Goal: Task Accomplishment & Management: Manage account settings

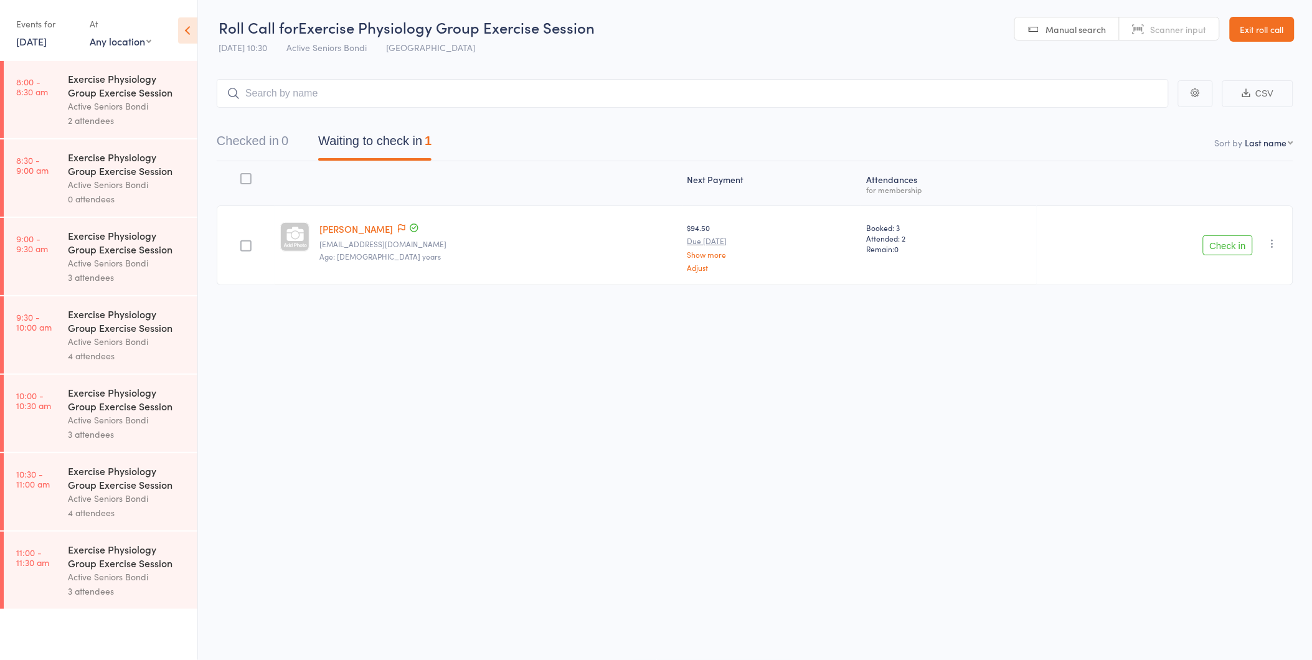
click at [34, 45] on link "13 Sep, 2025" at bounding box center [31, 41] width 31 height 14
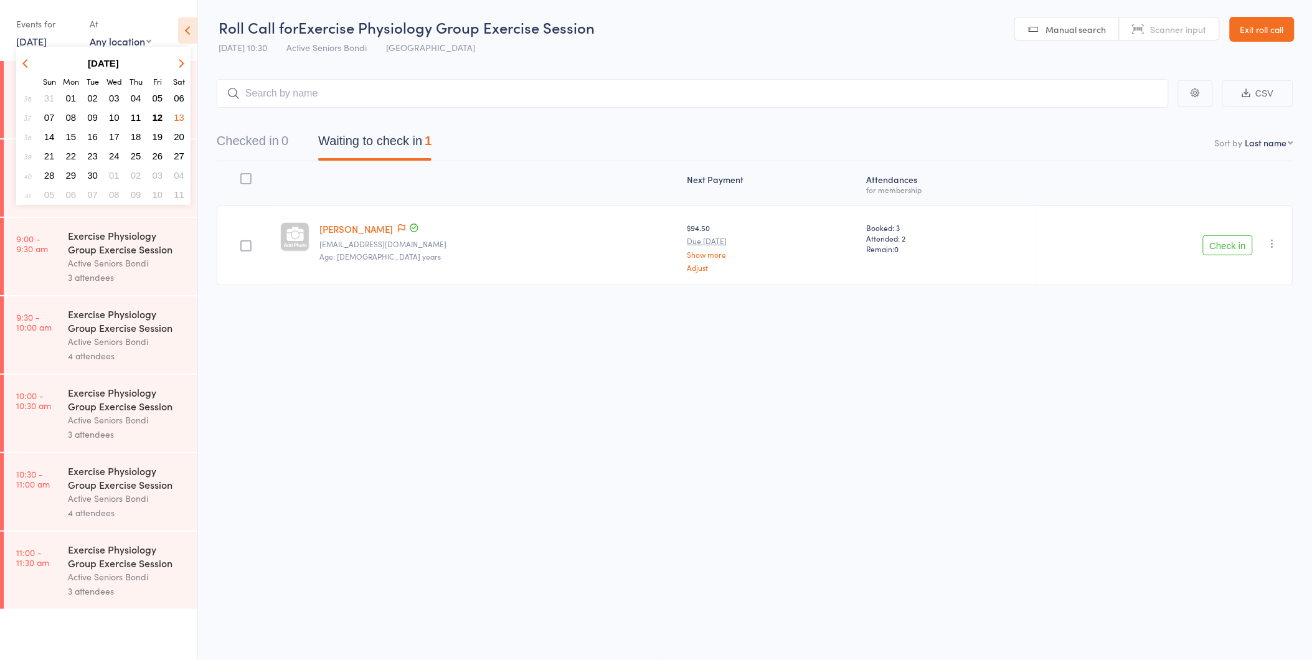
click at [153, 108] on td "12" at bounding box center [158, 117] width 21 height 18
click at [154, 115] on span "12" at bounding box center [158, 117] width 11 height 11
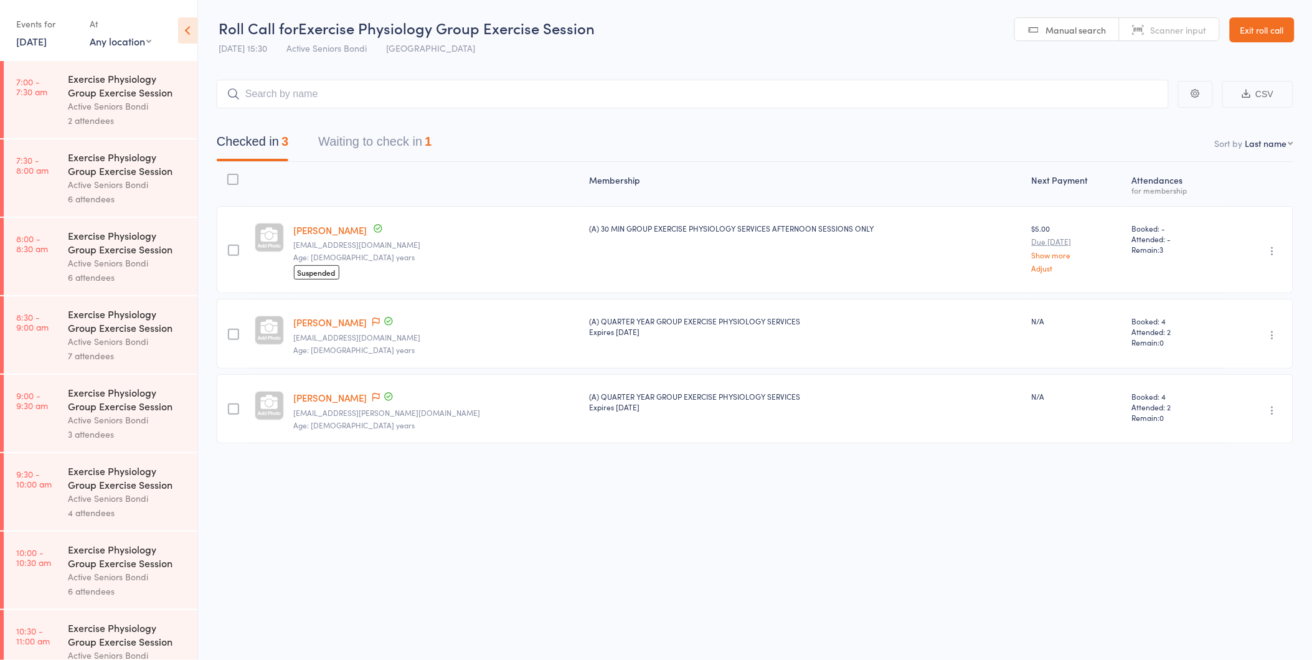
click at [324, 277] on span "Suspended" at bounding box center [316, 272] width 45 height 14
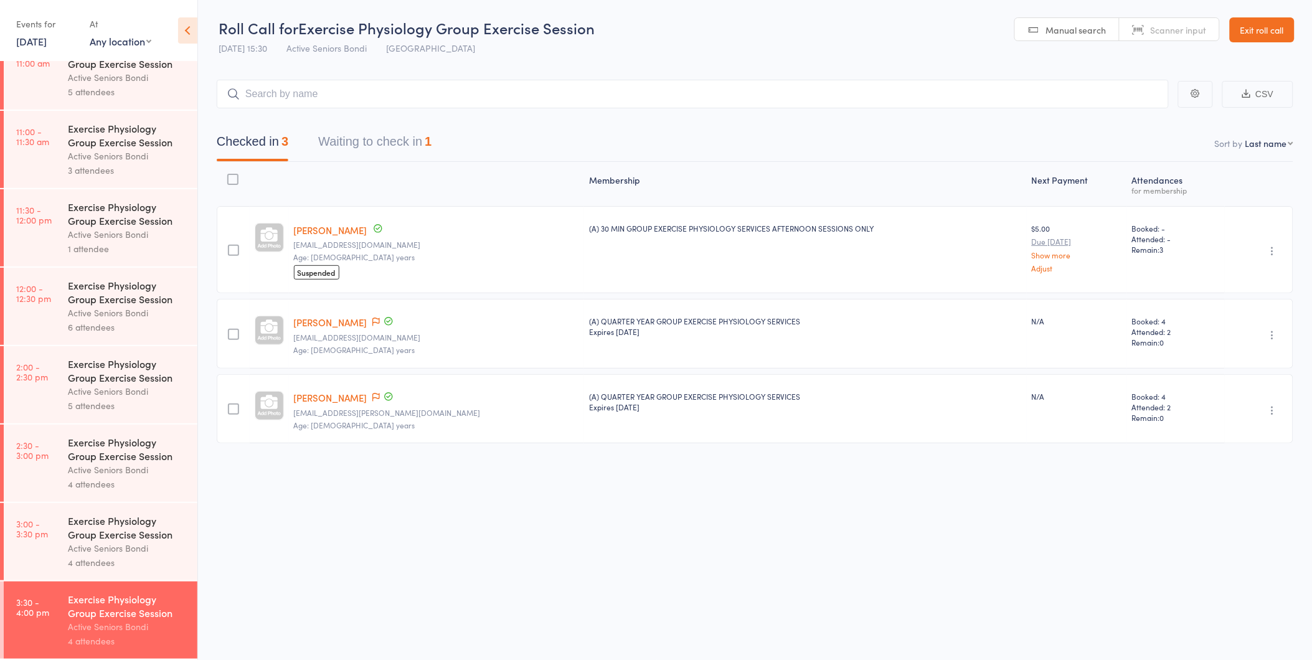
scroll to position [1, 0]
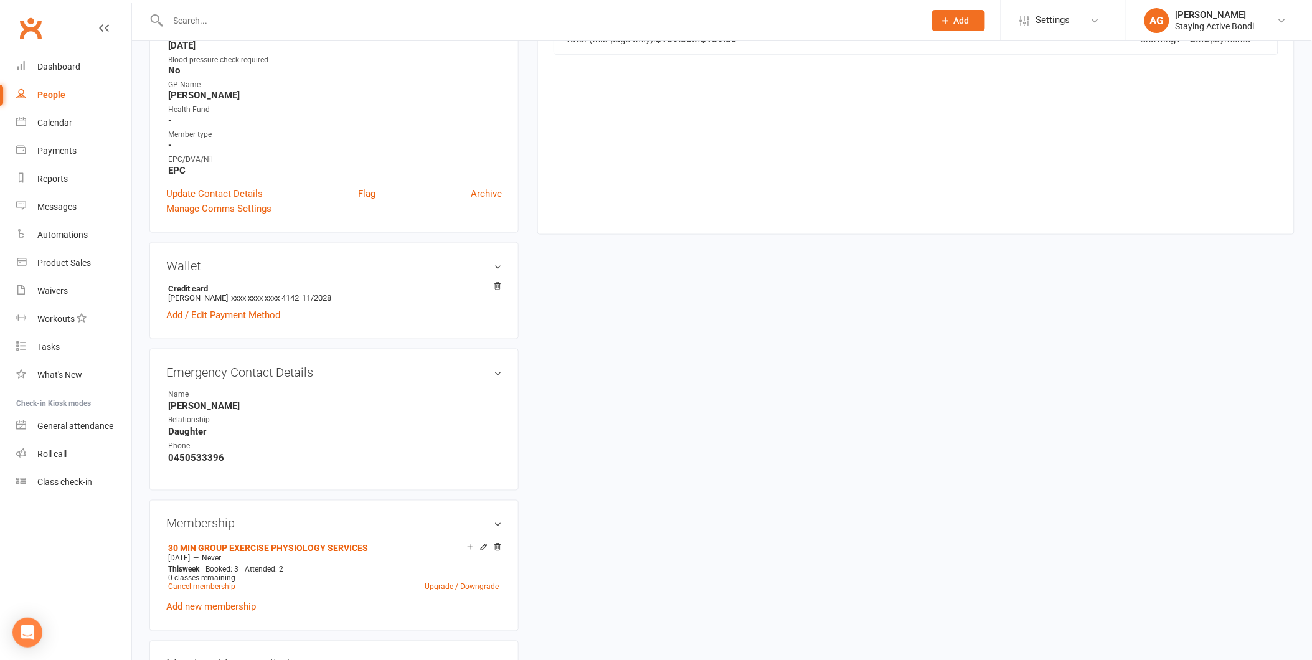
scroll to position [553, 0]
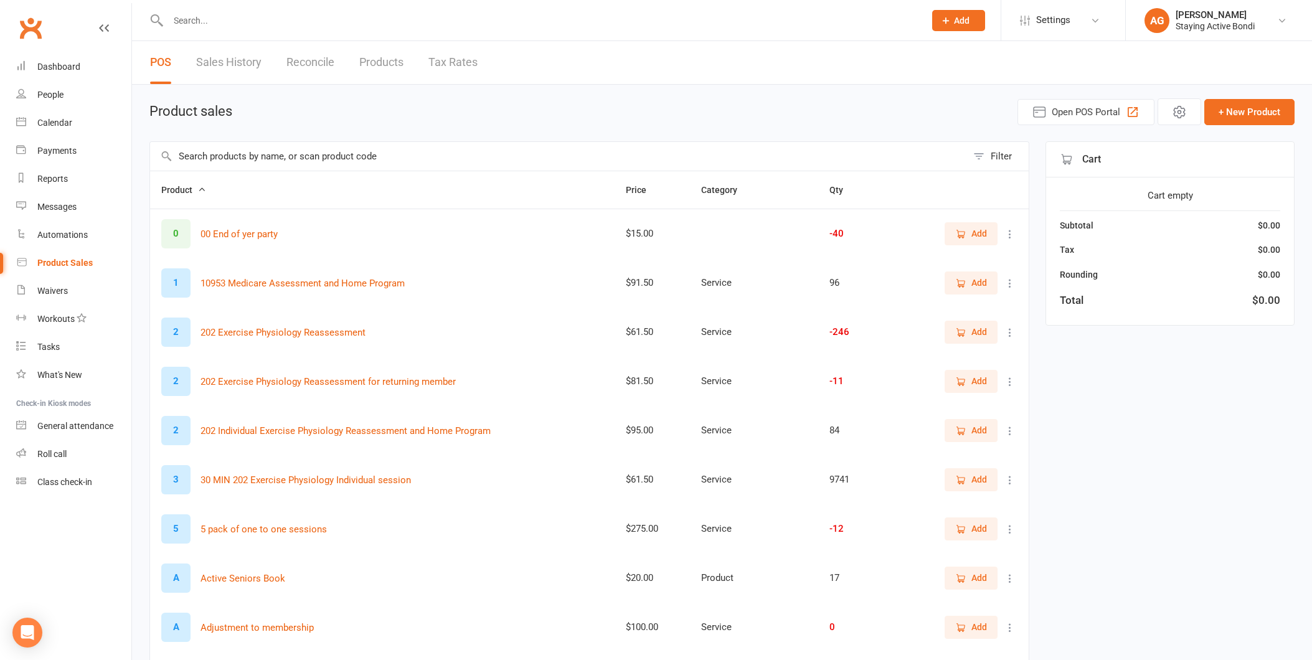
select select "100"
click at [1188, 4] on li "AG Avi Goodman Staying Active Bondi My profile Support & training Terms & condi…" at bounding box center [1218, 20] width 187 height 40
click at [1187, 19] on div "[PERSON_NAME]" at bounding box center [1215, 14] width 79 height 11
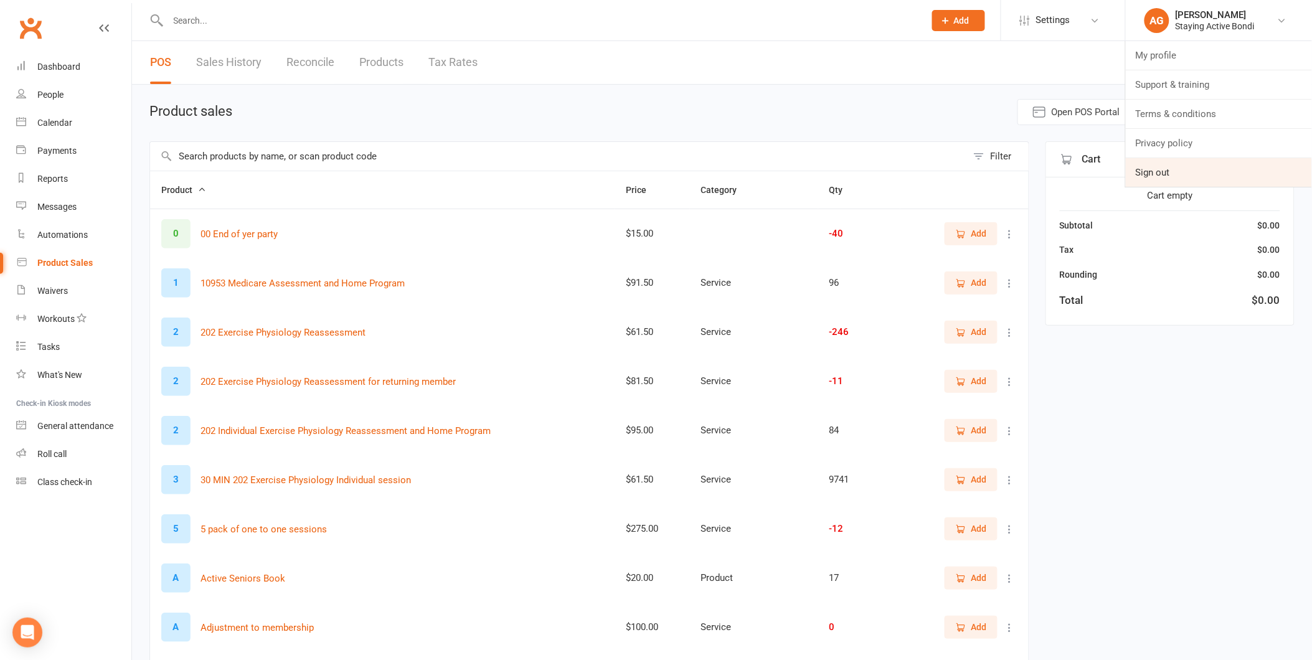
click at [1186, 172] on link "Sign out" at bounding box center [1219, 172] width 186 height 29
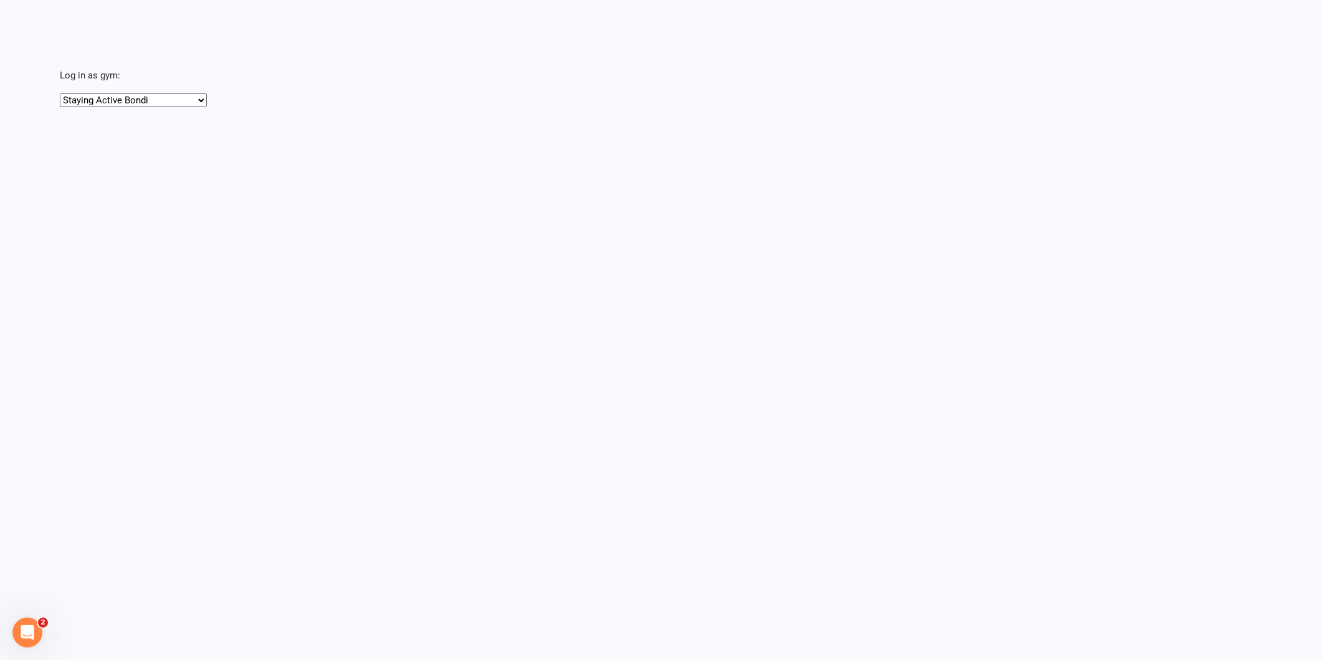
click at [143, 104] on select "Staying Active Bondi Staying Active Gordon" at bounding box center [133, 100] width 147 height 14
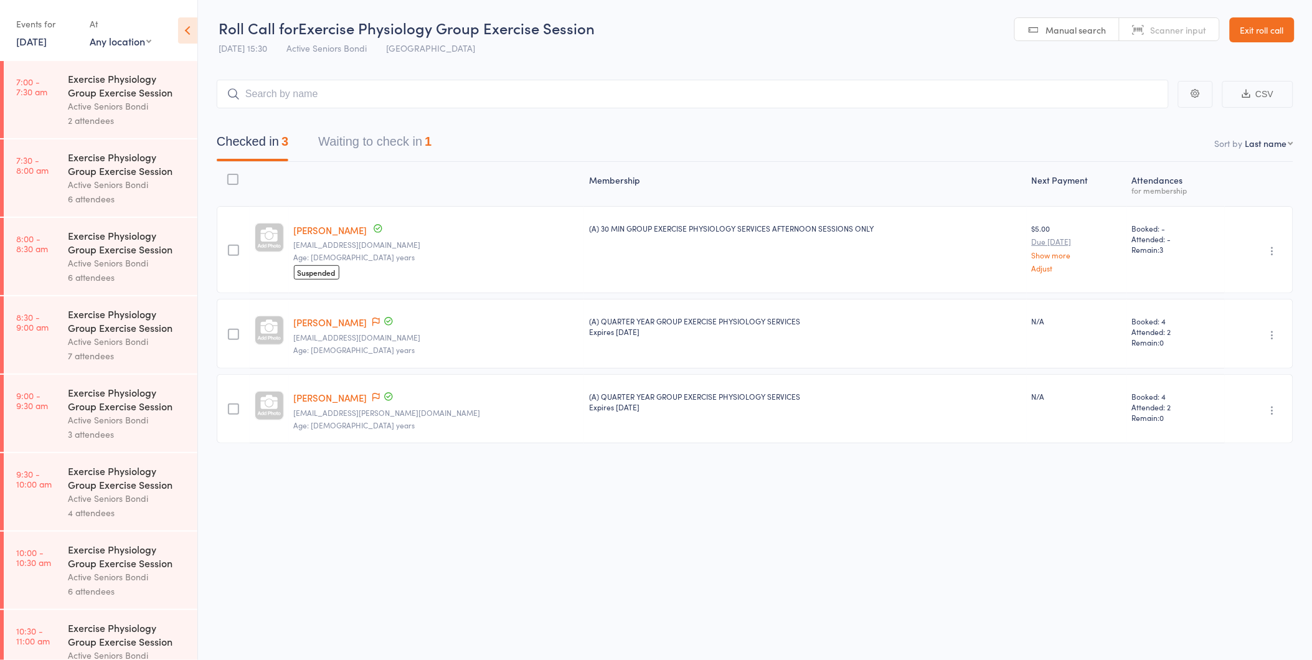
click at [33, 44] on link "[DATE]" at bounding box center [31, 41] width 31 height 14
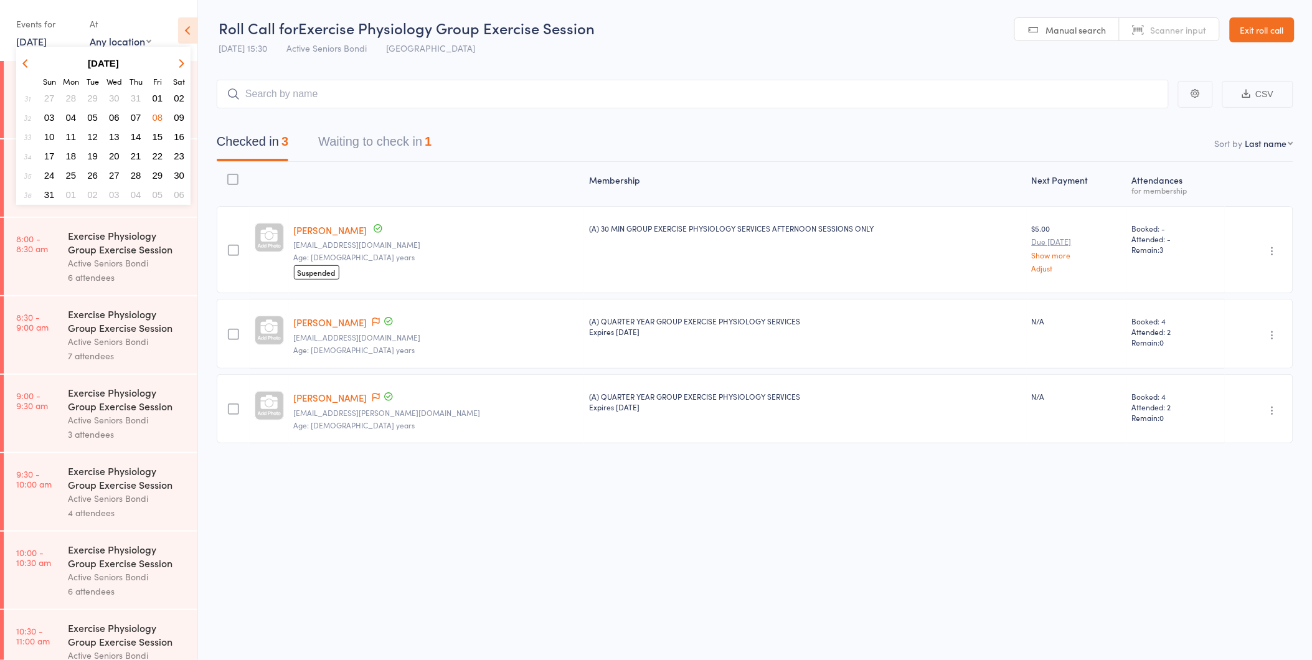
click at [182, 59] on button "button" at bounding box center [179, 63] width 19 height 17
click at [158, 114] on span "12" at bounding box center [158, 117] width 11 height 11
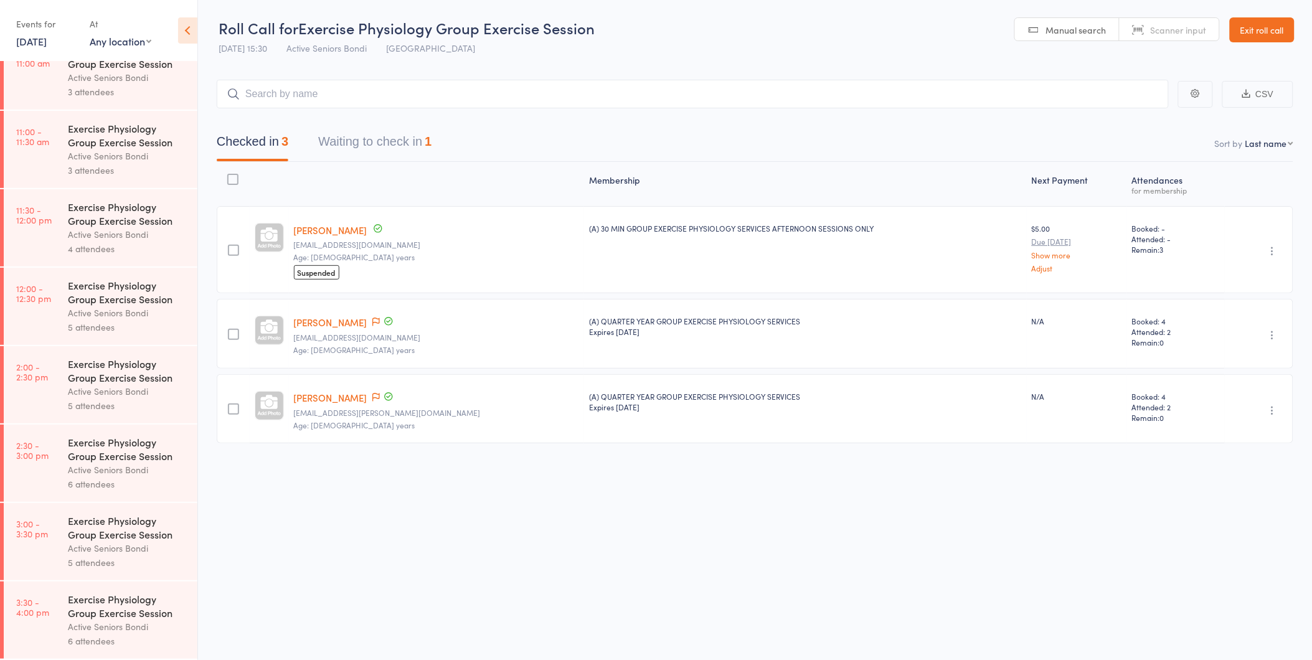
scroll to position [1, 0]
click at [82, 370] on div "Exercise Physiology Group Exercise Session" at bounding box center [127, 370] width 119 height 27
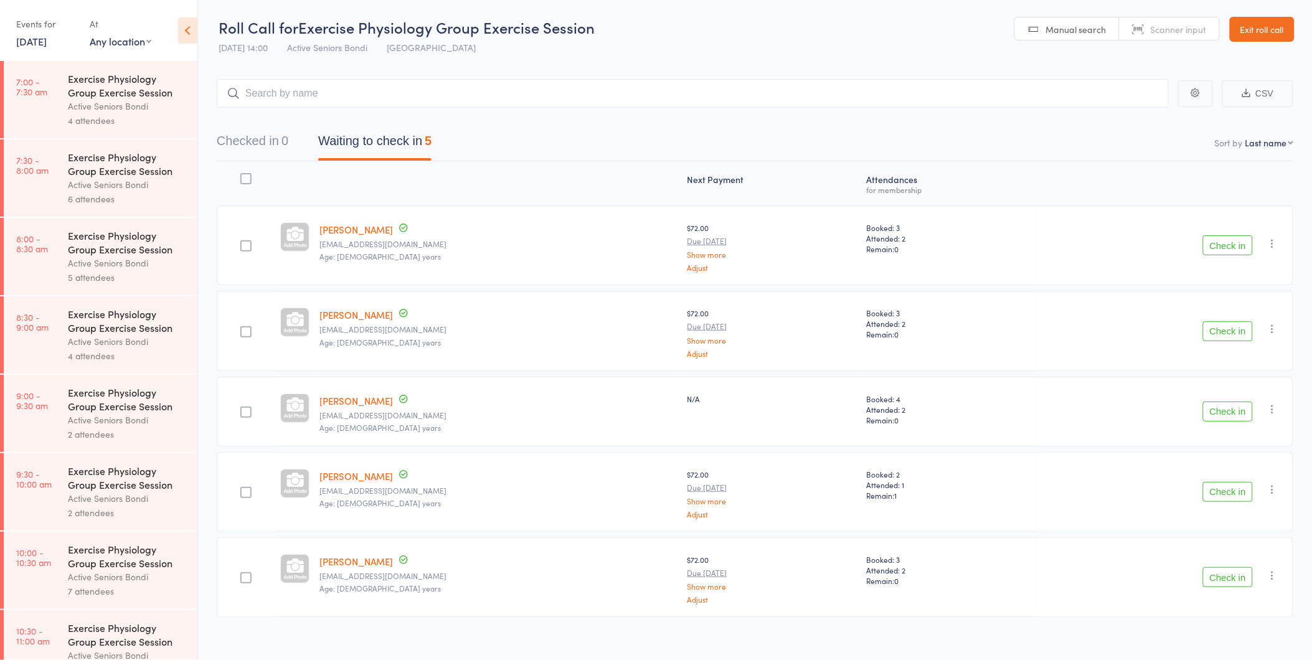
click at [1242, 239] on button "Check in" at bounding box center [1228, 245] width 50 height 20
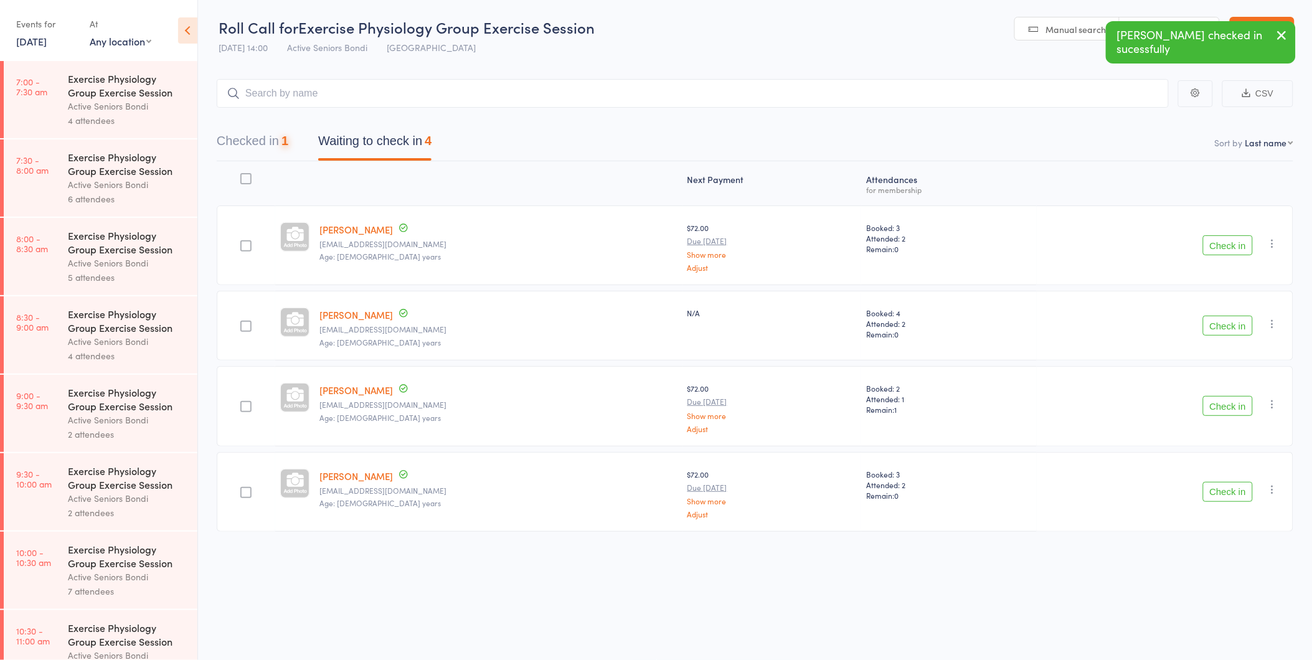
click at [1237, 243] on button "Check in" at bounding box center [1228, 245] width 50 height 20
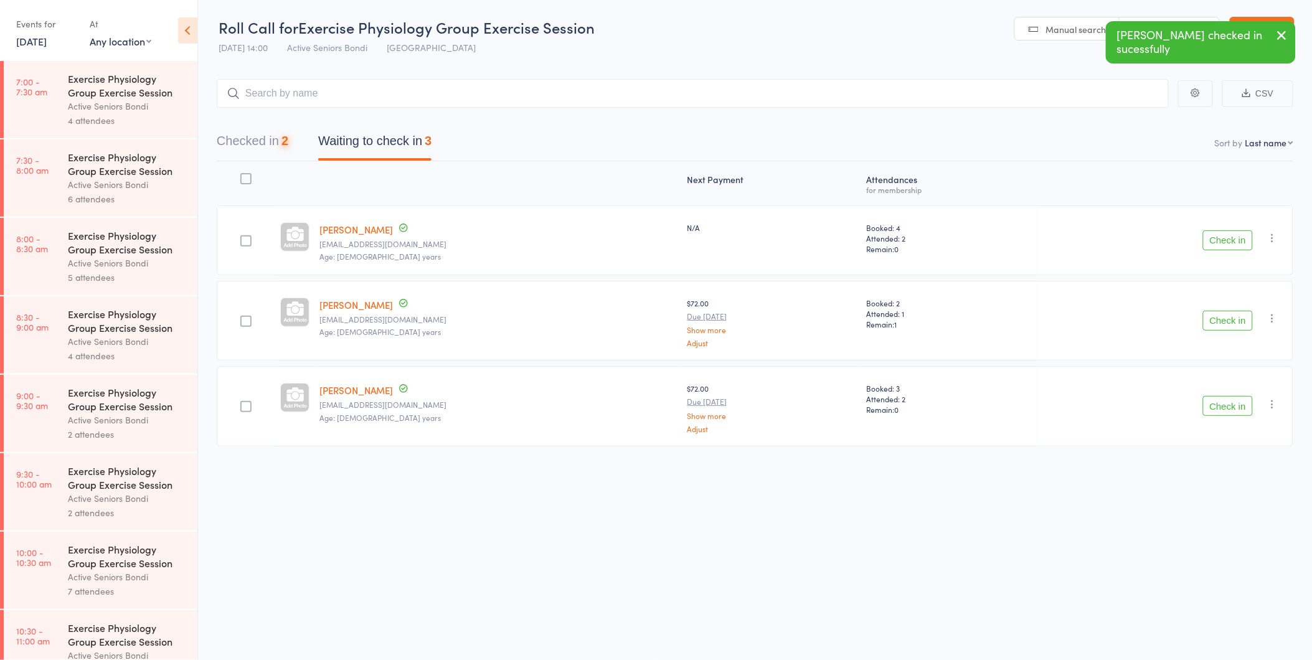
click at [1231, 244] on button "Check in" at bounding box center [1228, 240] width 50 height 20
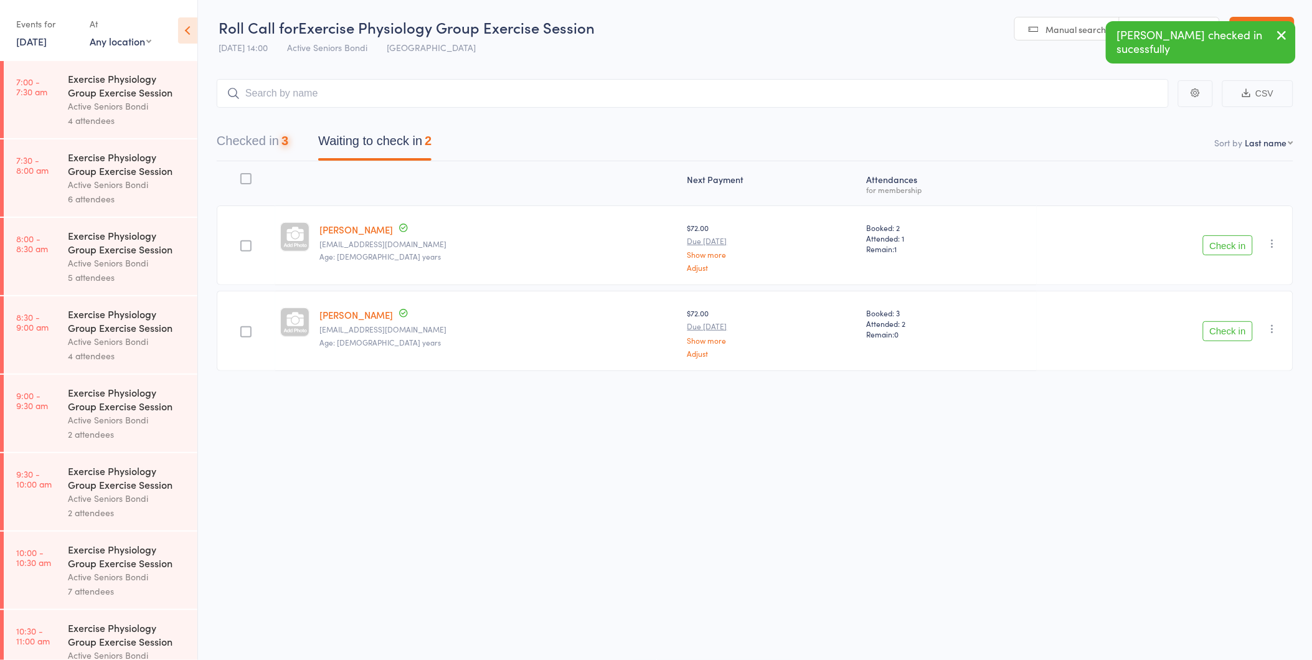
click at [1231, 244] on button "Check in" at bounding box center [1228, 245] width 50 height 20
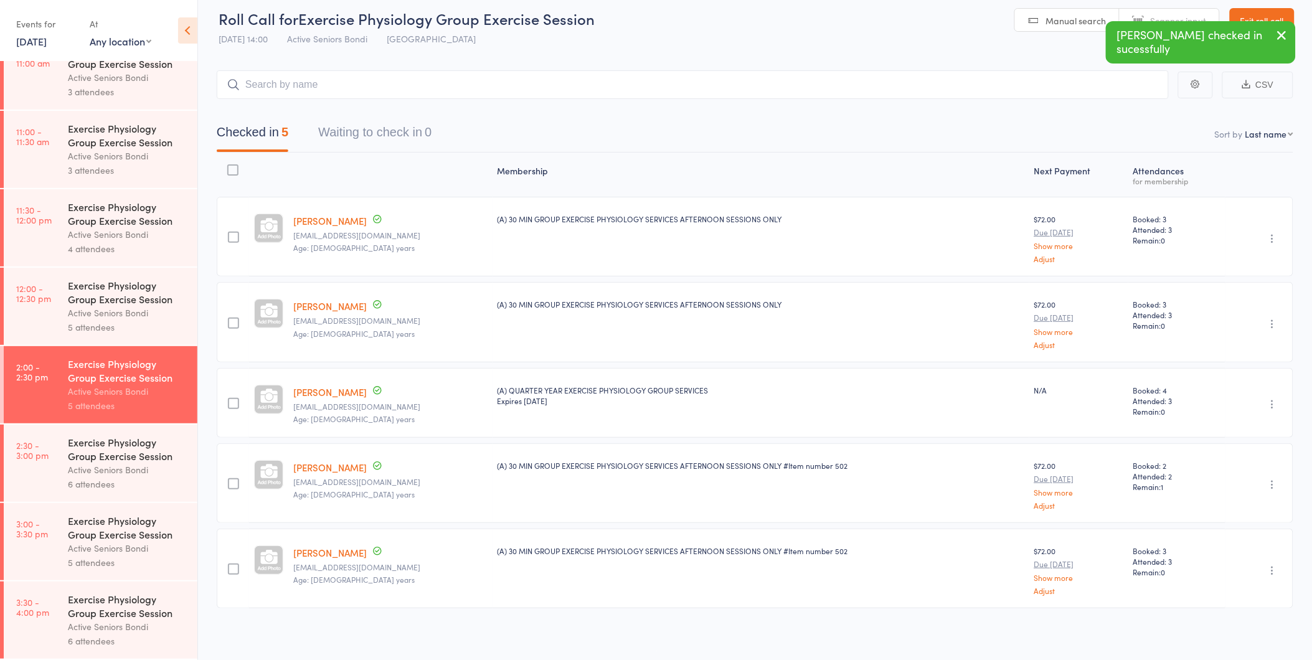
scroll to position [12, 0]
click at [92, 442] on div "Exercise Physiology Group Exercise Session" at bounding box center [127, 448] width 119 height 27
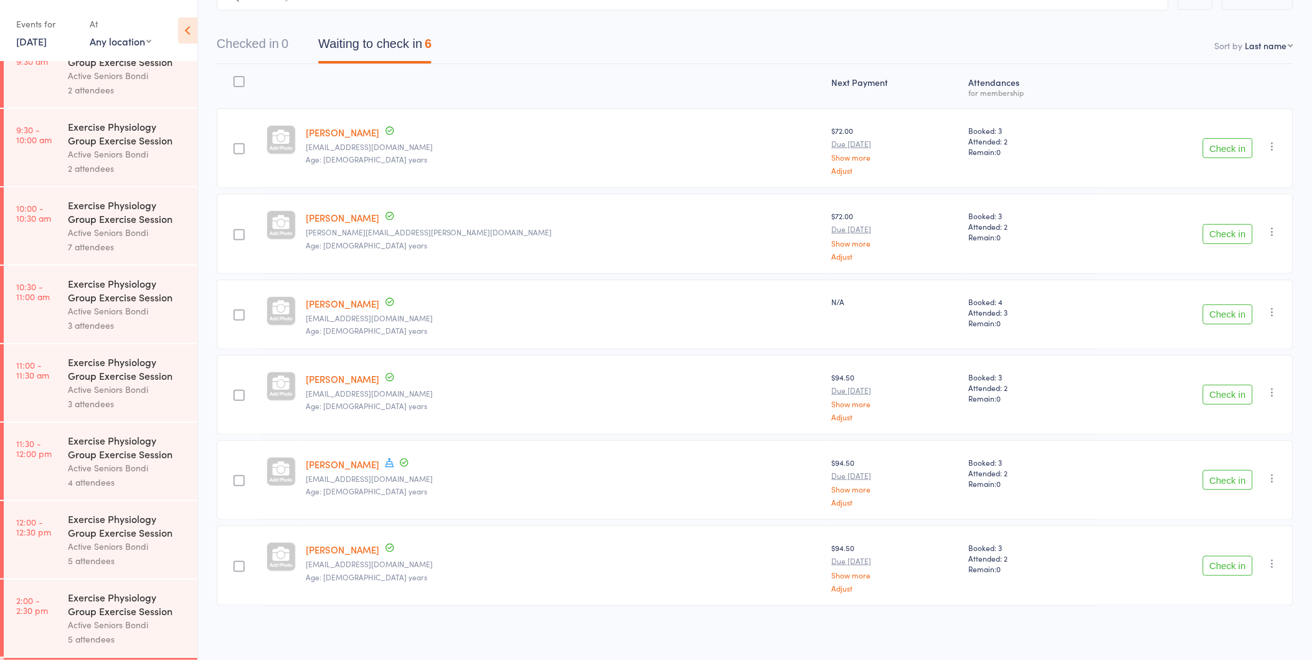
scroll to position [346, 0]
click at [1230, 308] on button "Check in" at bounding box center [1228, 315] width 50 height 20
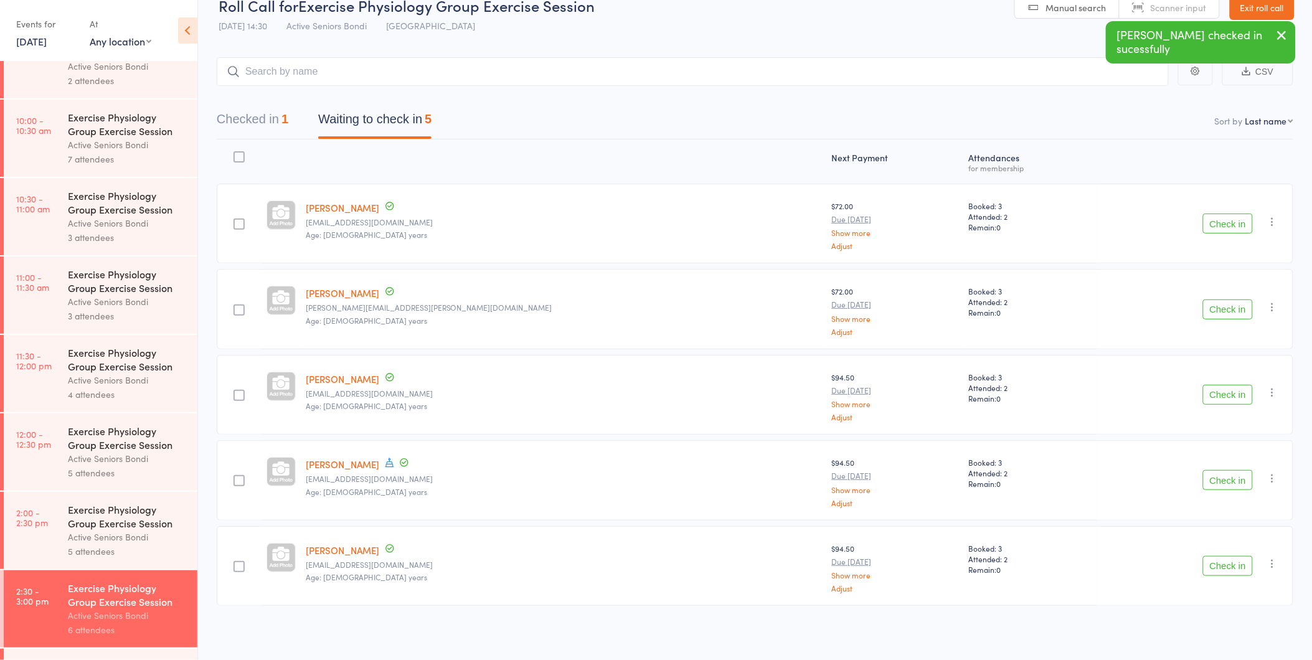
scroll to position [582, 0]
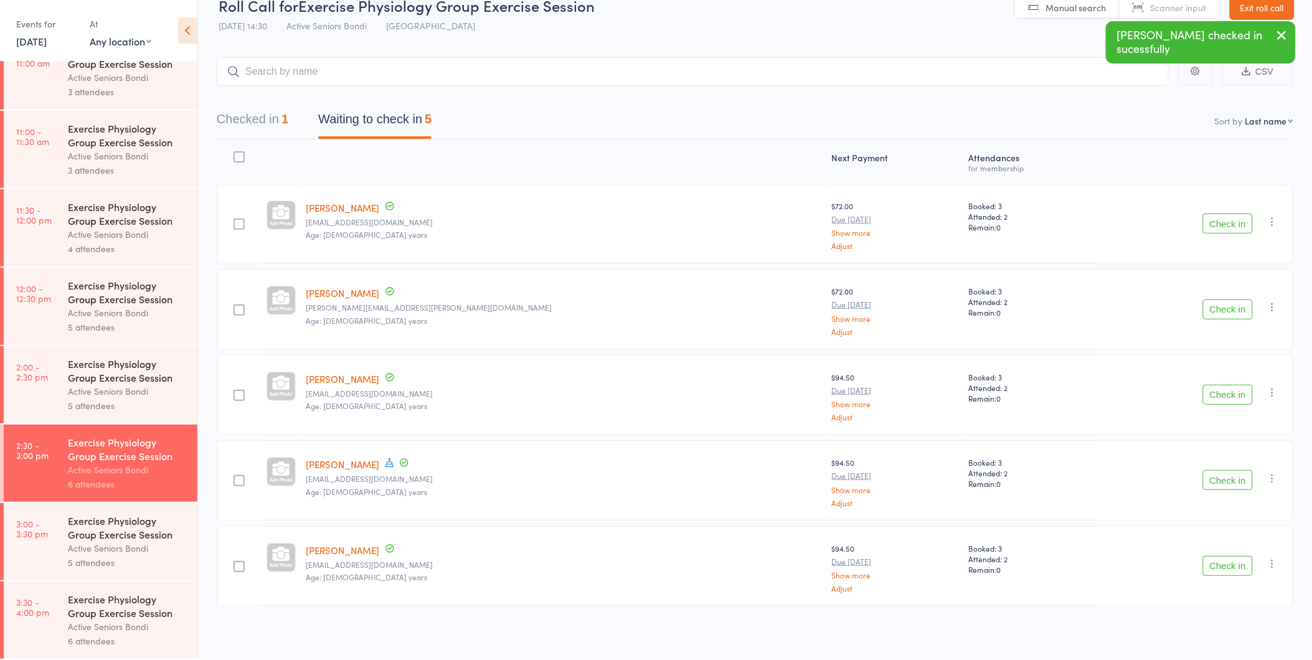
click at [109, 538] on div "Exercise Physiology Group Exercise Session" at bounding box center [127, 527] width 119 height 27
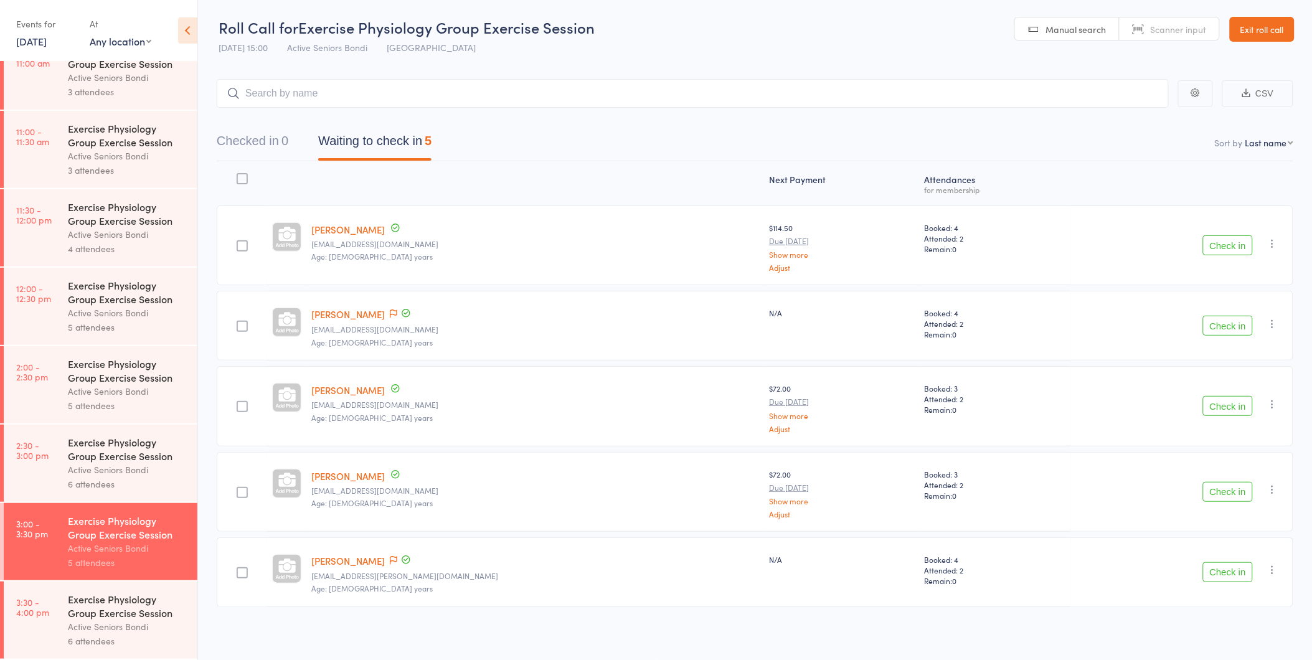
scroll to position [1, 0]
click at [104, 453] on div "Exercise Physiology Group Exercise Session" at bounding box center [127, 448] width 119 height 27
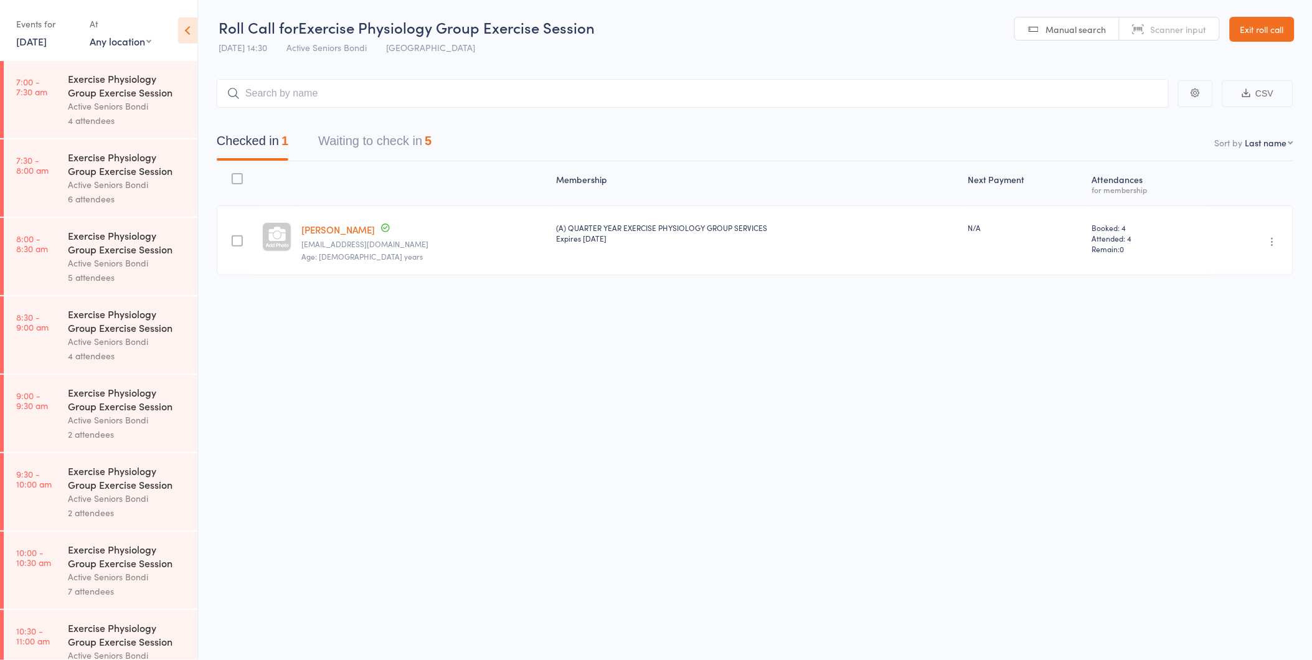
click at [375, 146] on button "Waiting to check in 5" at bounding box center [374, 144] width 113 height 33
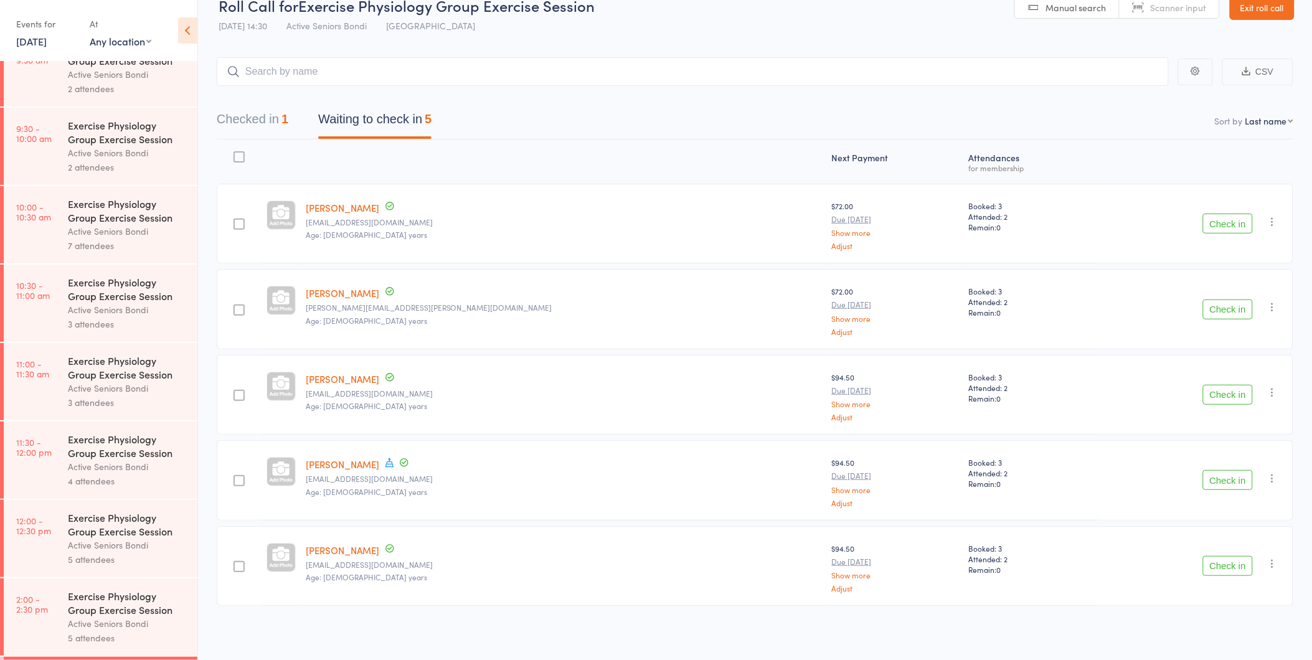
scroll to position [582, 0]
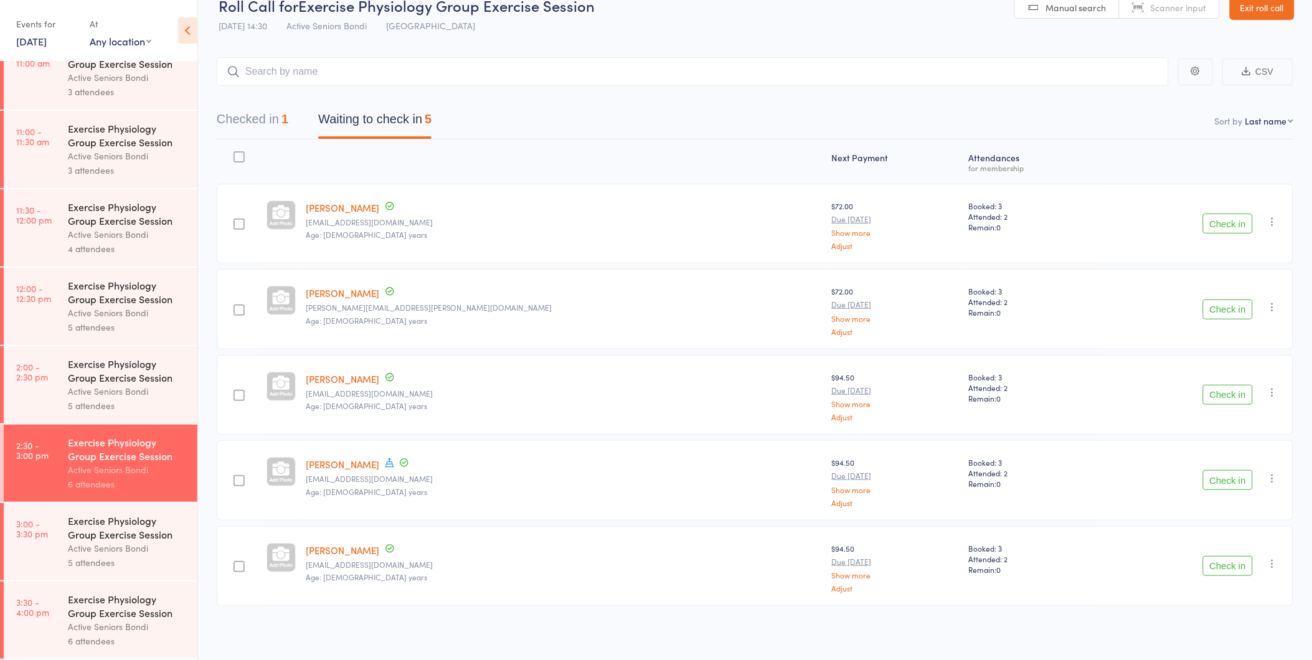
click at [110, 372] on div "Exercise Physiology Group Exercise Session" at bounding box center [127, 370] width 119 height 27
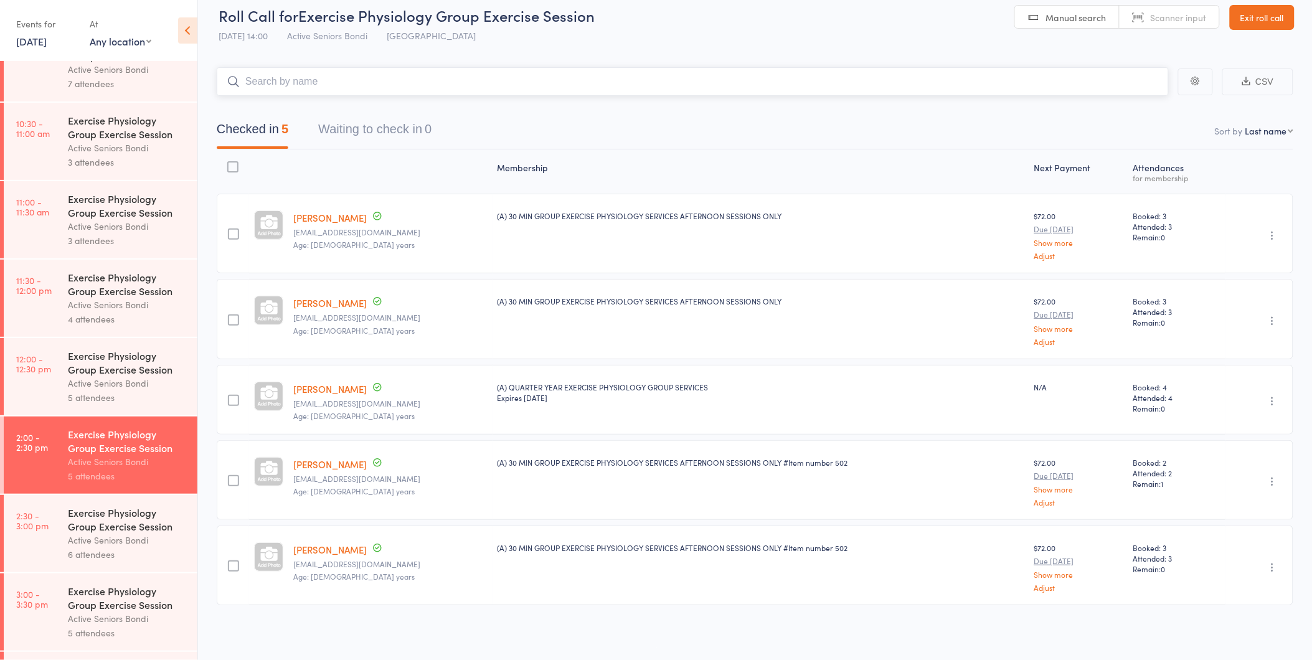
scroll to position [582, 0]
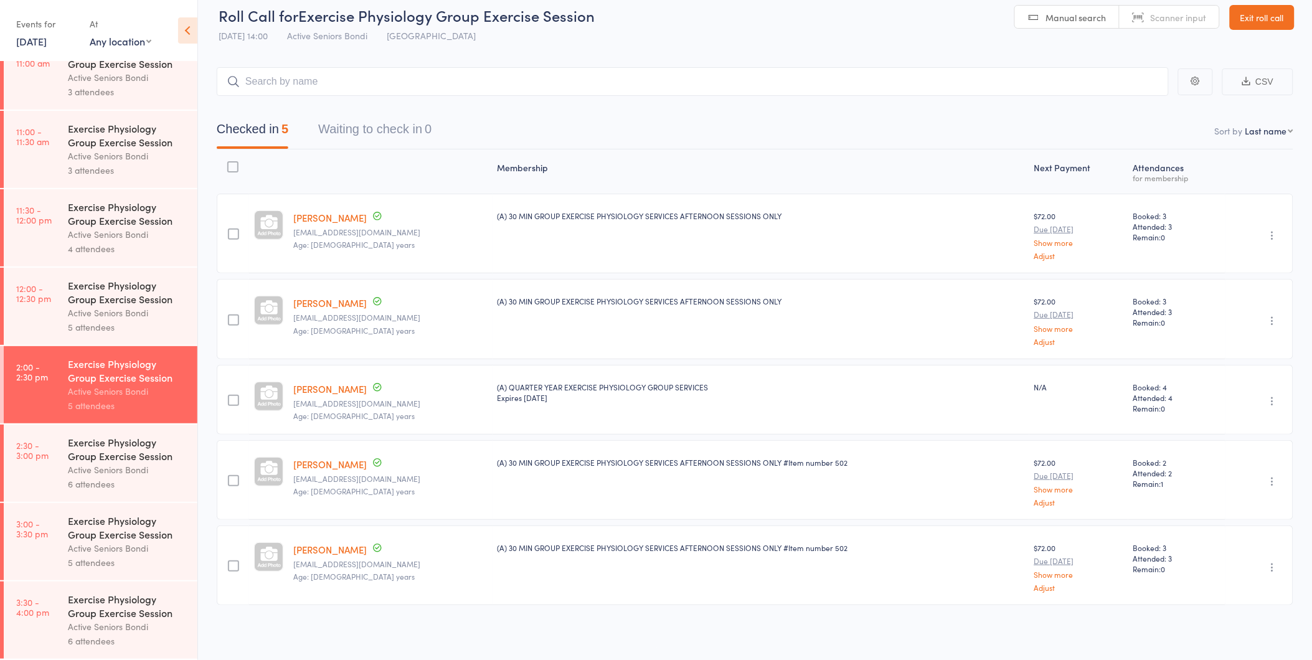
click at [110, 447] on div "Exercise Physiology Group Exercise Session" at bounding box center [127, 448] width 119 height 27
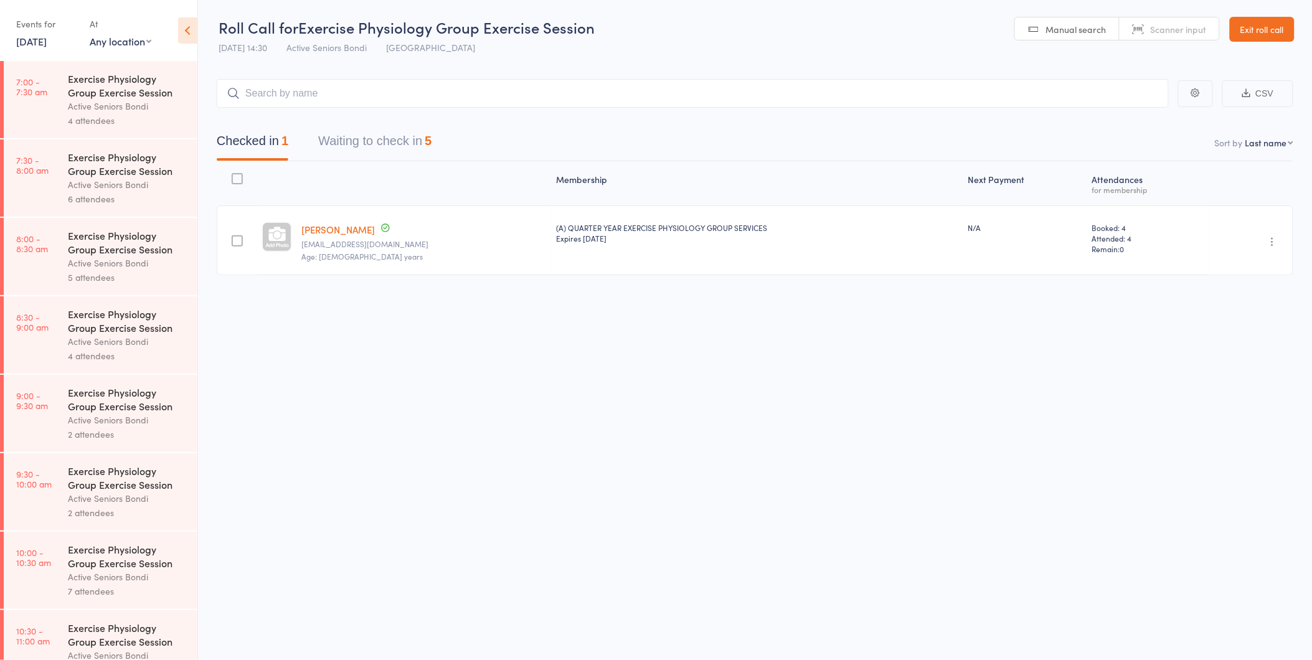
drag, startPoint x: 549, startPoint y: 437, endPoint x: 570, endPoint y: 415, distance: 29.9
click at [563, 418] on div "Roll Call for Exercise Physiology Group Exercise Session 12 Sep 14:30 Active Se…" at bounding box center [656, 329] width 1312 height 660
drag, startPoint x: 589, startPoint y: 412, endPoint x: 590, endPoint y: 401, distance: 11.3
click at [596, 409] on div "Roll Call for Exercise Physiology Group Exercise Session 12 Sep 14:30 Active Se…" at bounding box center [656, 329] width 1312 height 660
click at [358, 144] on button "Waiting to check in 5" at bounding box center [374, 144] width 113 height 33
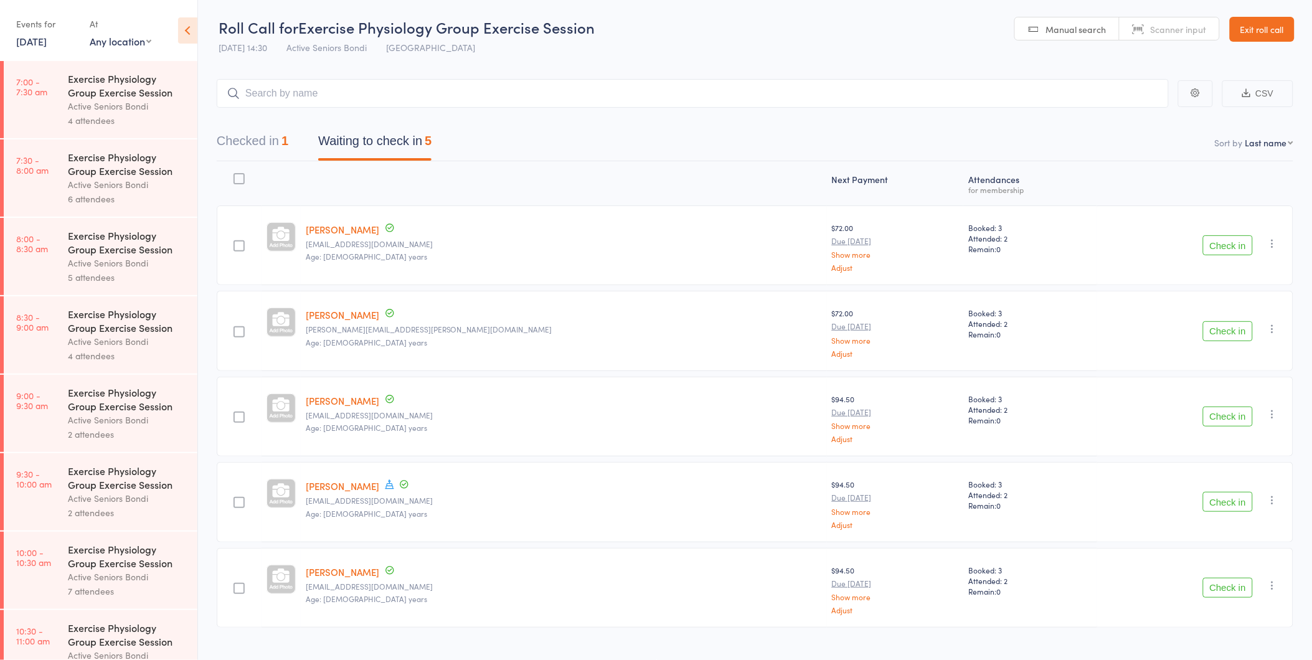
click at [1218, 245] on button "Check in" at bounding box center [1228, 245] width 50 height 20
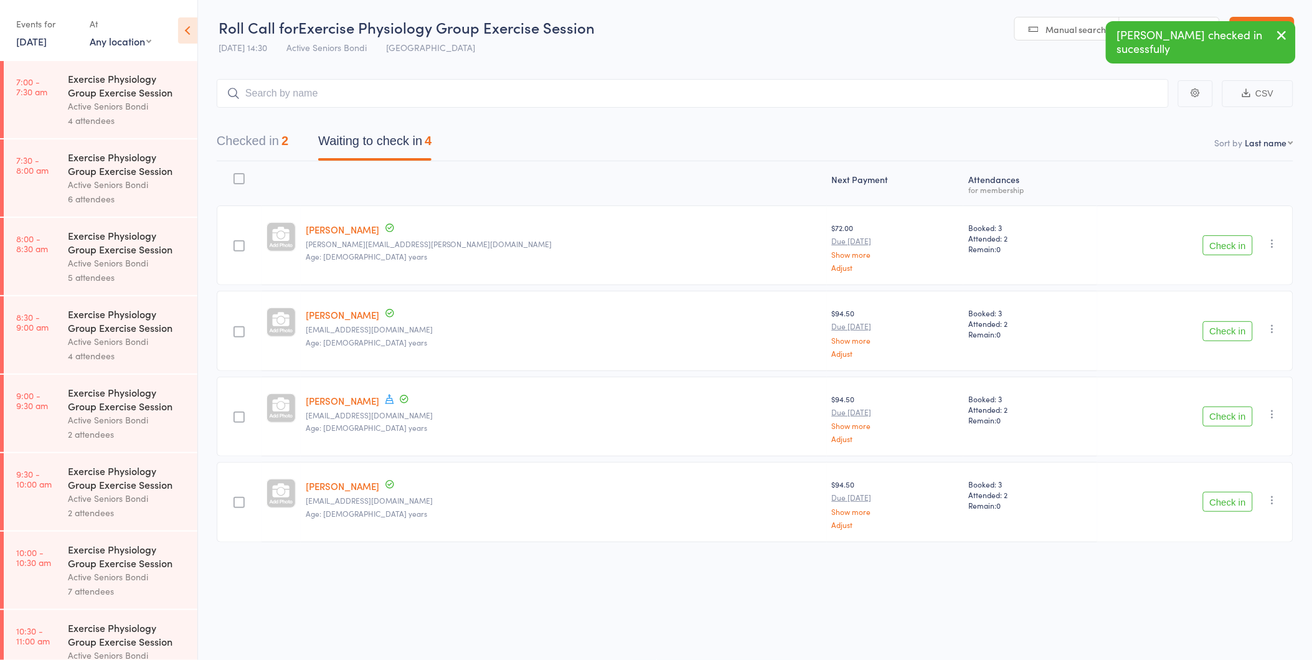
click at [1218, 245] on button "Check in" at bounding box center [1228, 245] width 50 height 20
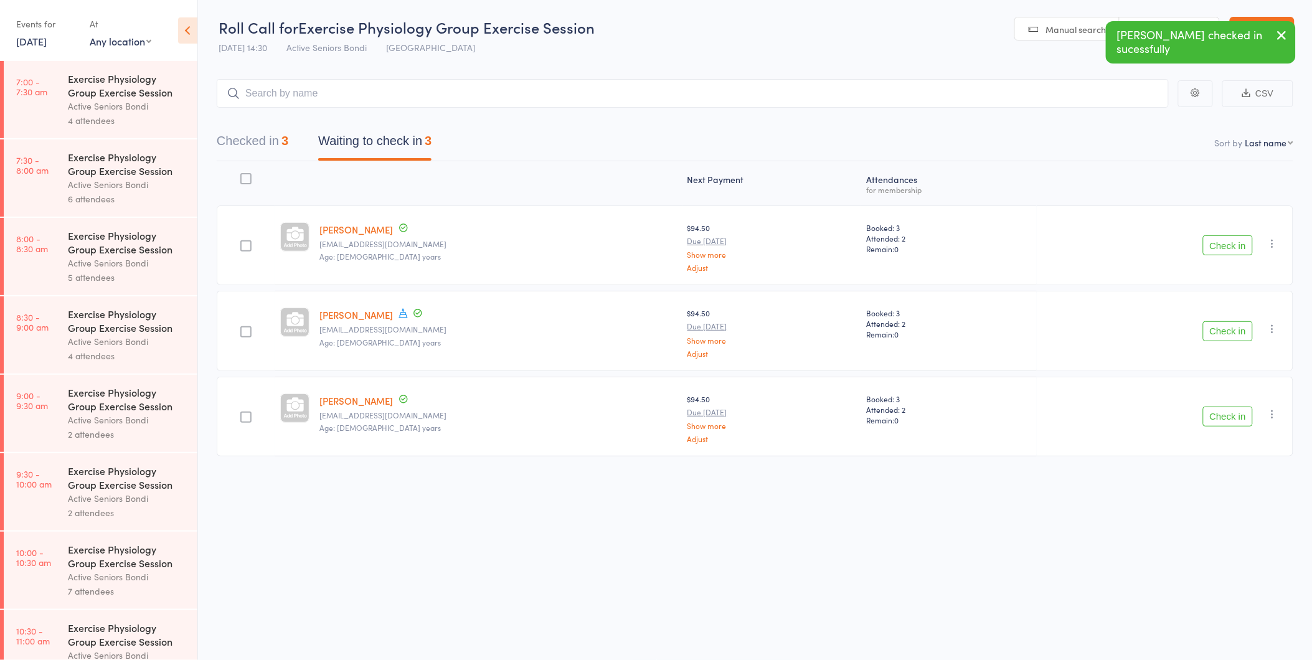
click at [1219, 409] on button "Check in" at bounding box center [1228, 417] width 50 height 20
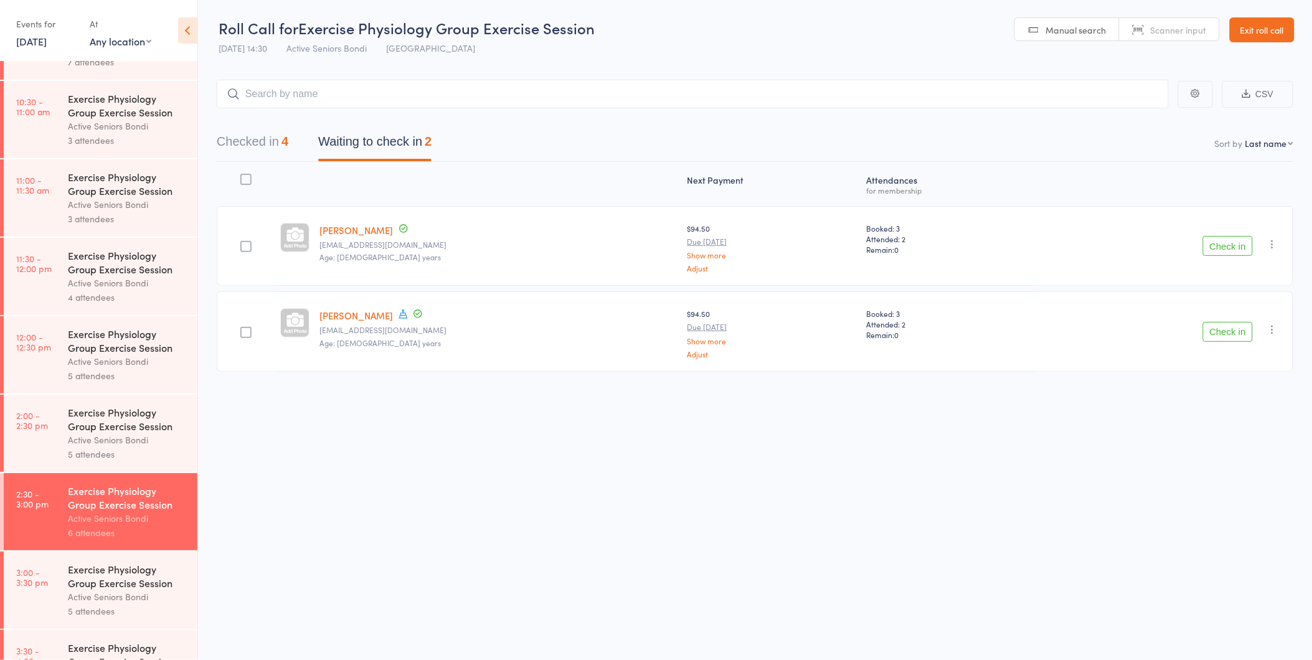
scroll to position [582, 0]
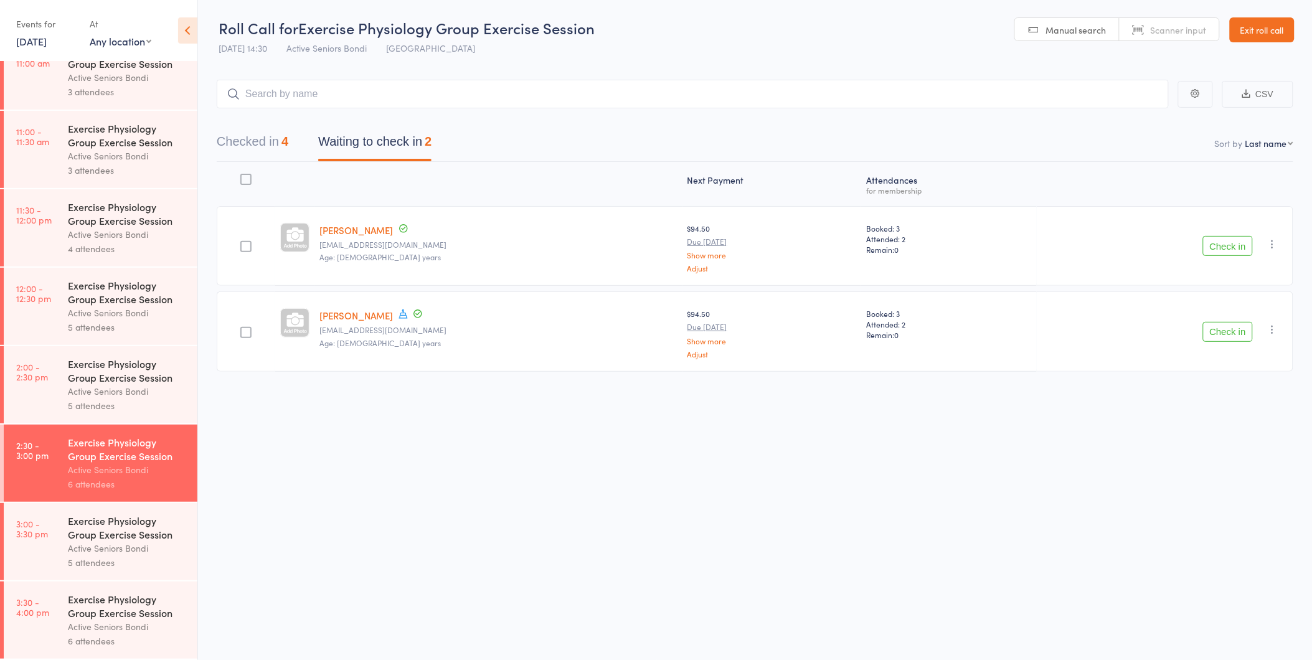
click at [120, 526] on div "Exercise Physiology Group Exercise Session" at bounding box center [127, 527] width 119 height 27
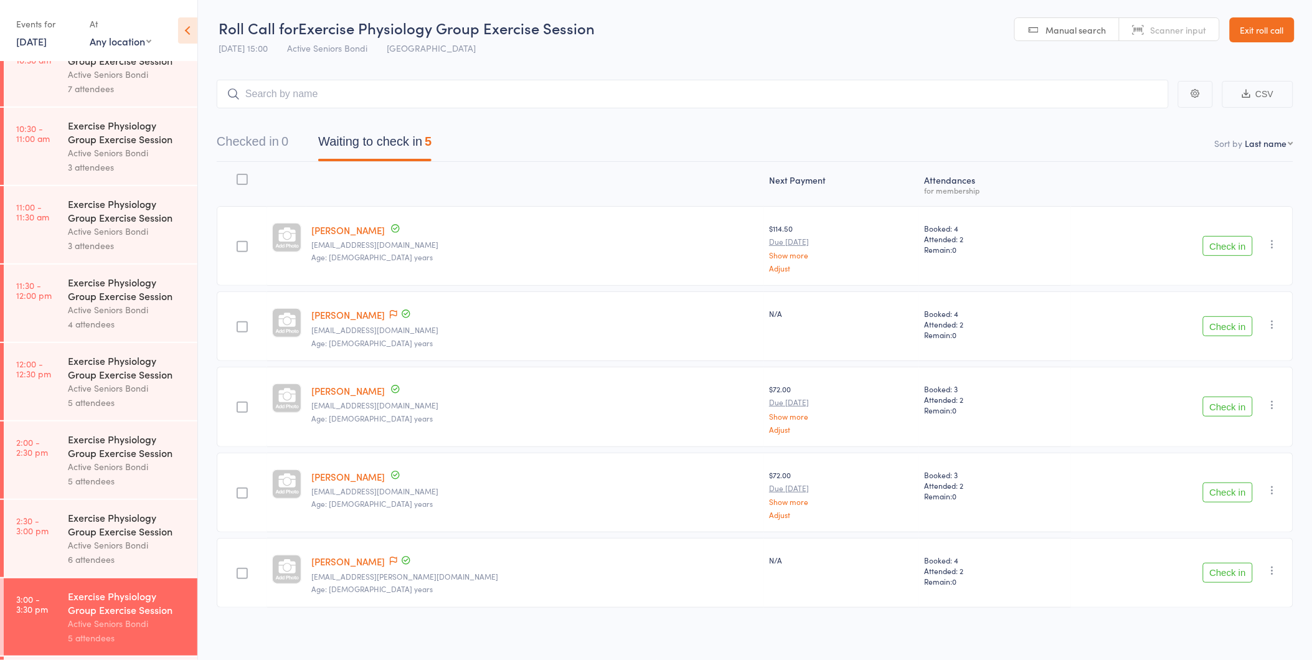
scroll to position [582, 0]
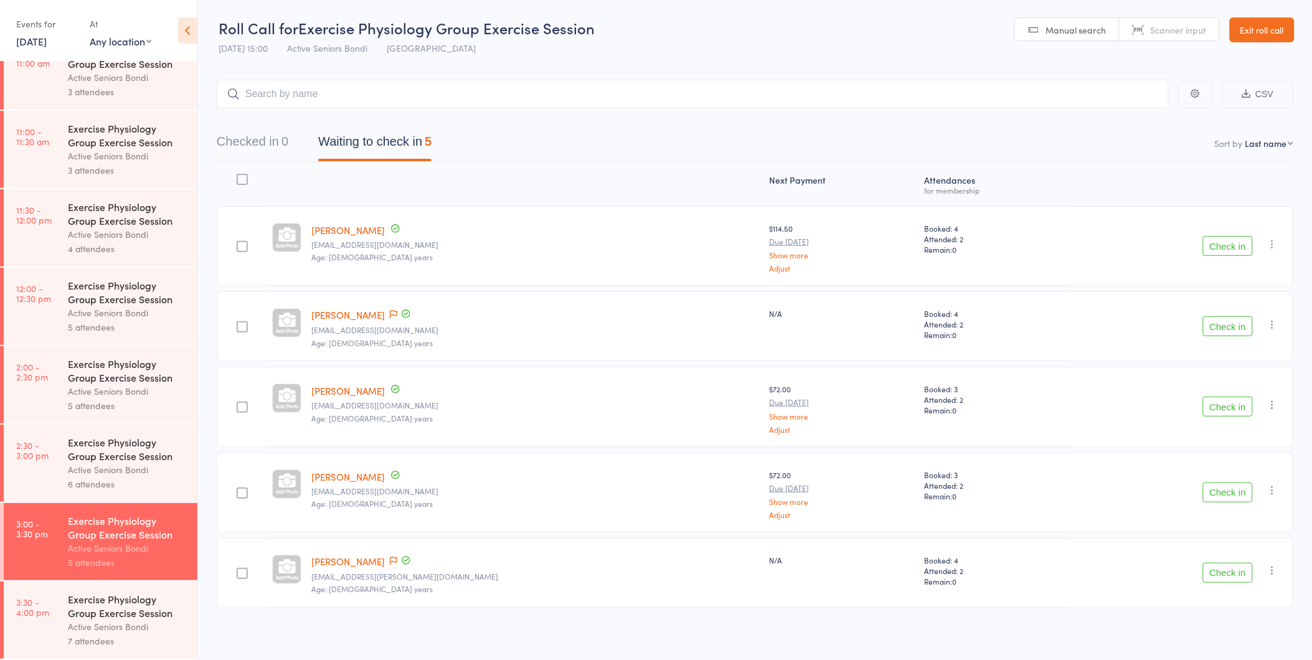
click at [126, 470] on div "Active Seniors Bondi" at bounding box center [127, 470] width 119 height 14
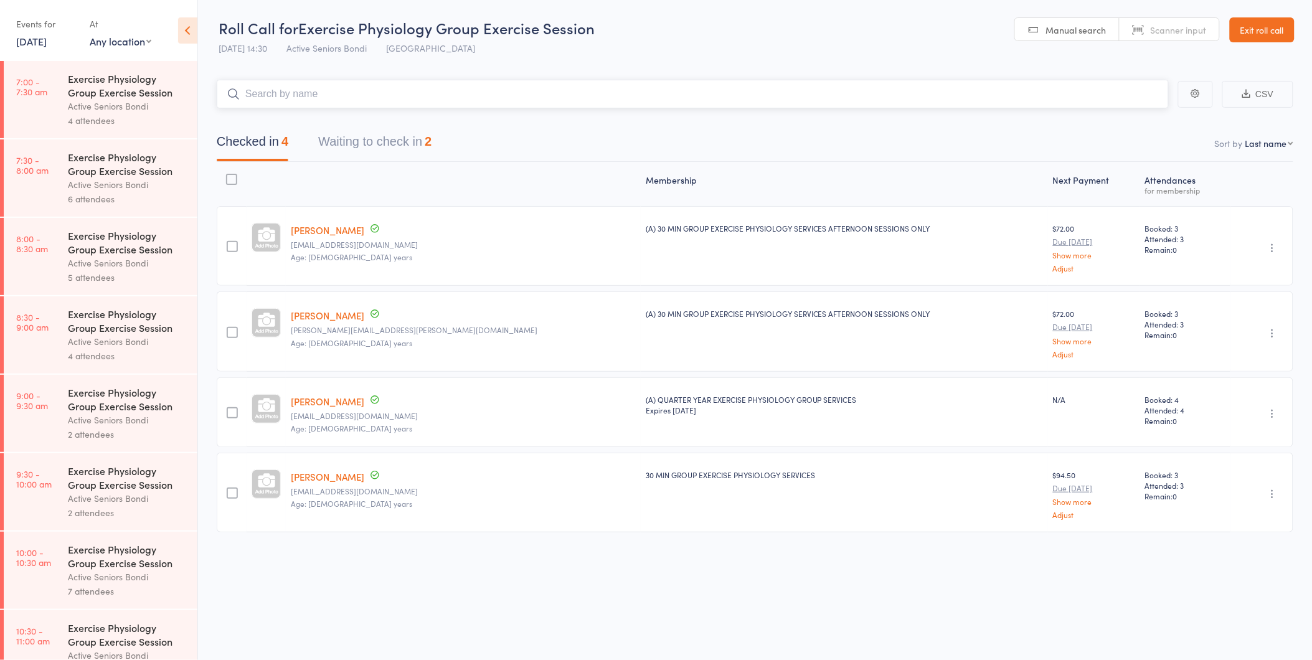
scroll to position [1, 0]
click at [389, 144] on button "Waiting to check in 2" at bounding box center [374, 144] width 113 height 33
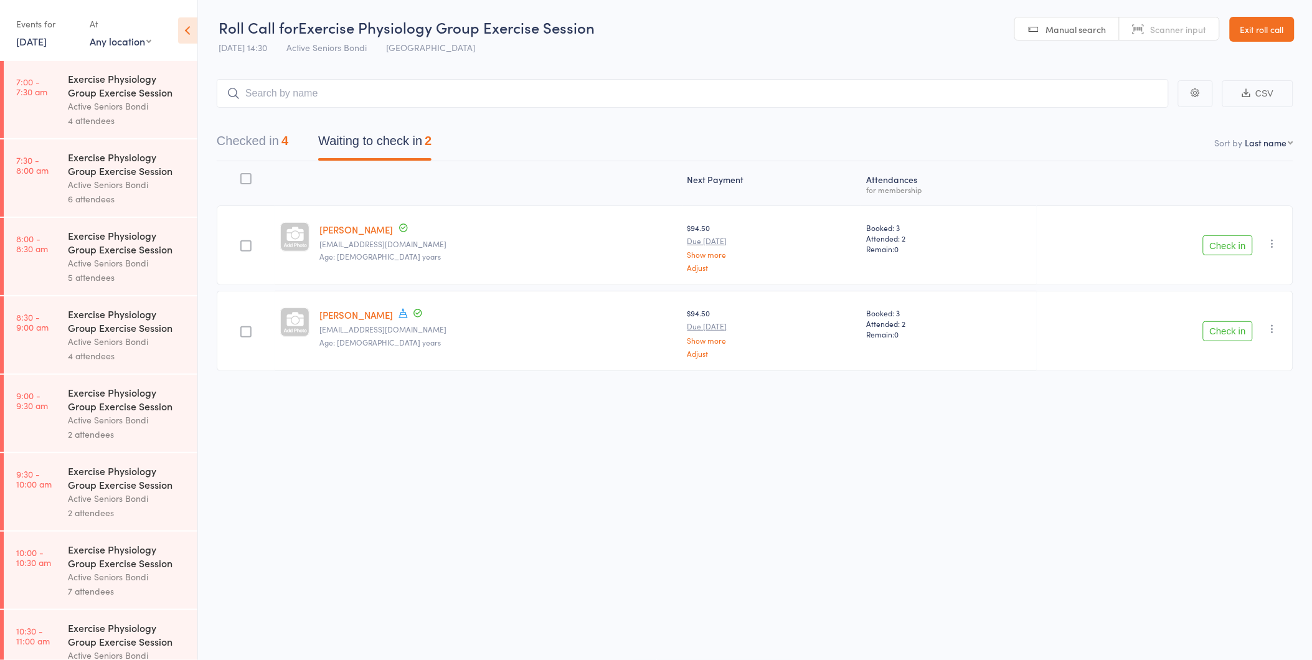
click at [1235, 328] on button "Check in" at bounding box center [1228, 331] width 50 height 20
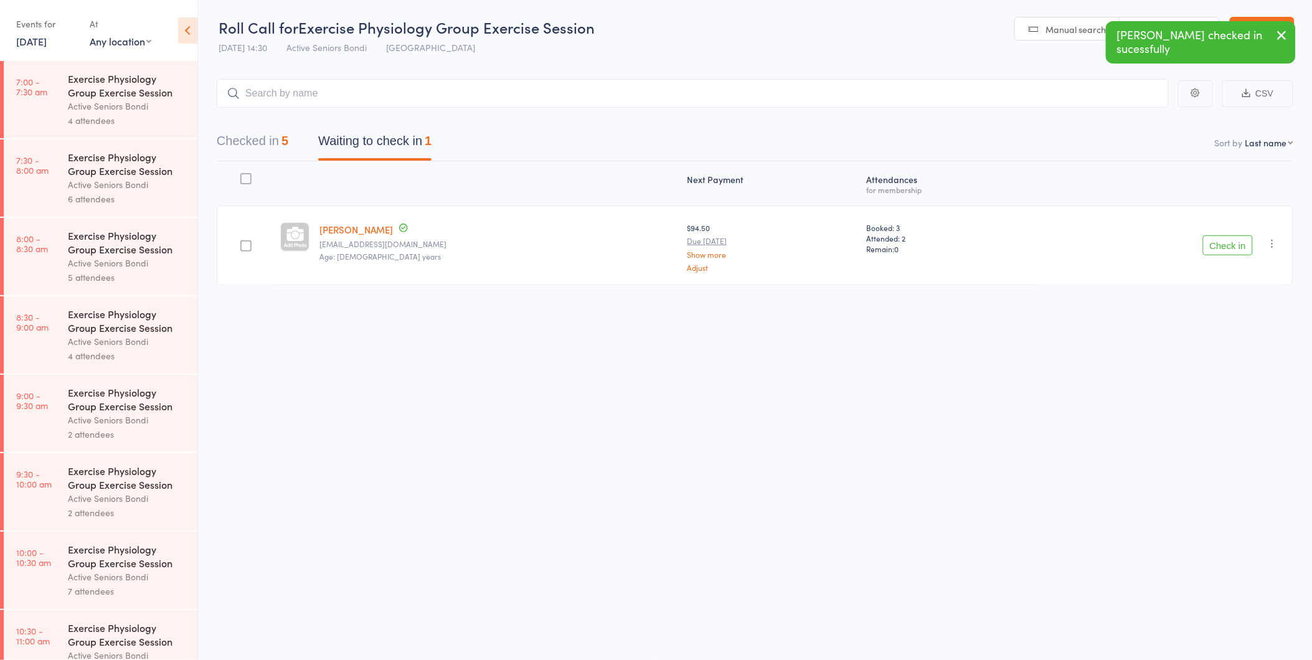
click at [1247, 240] on button "Check in" at bounding box center [1228, 245] width 50 height 20
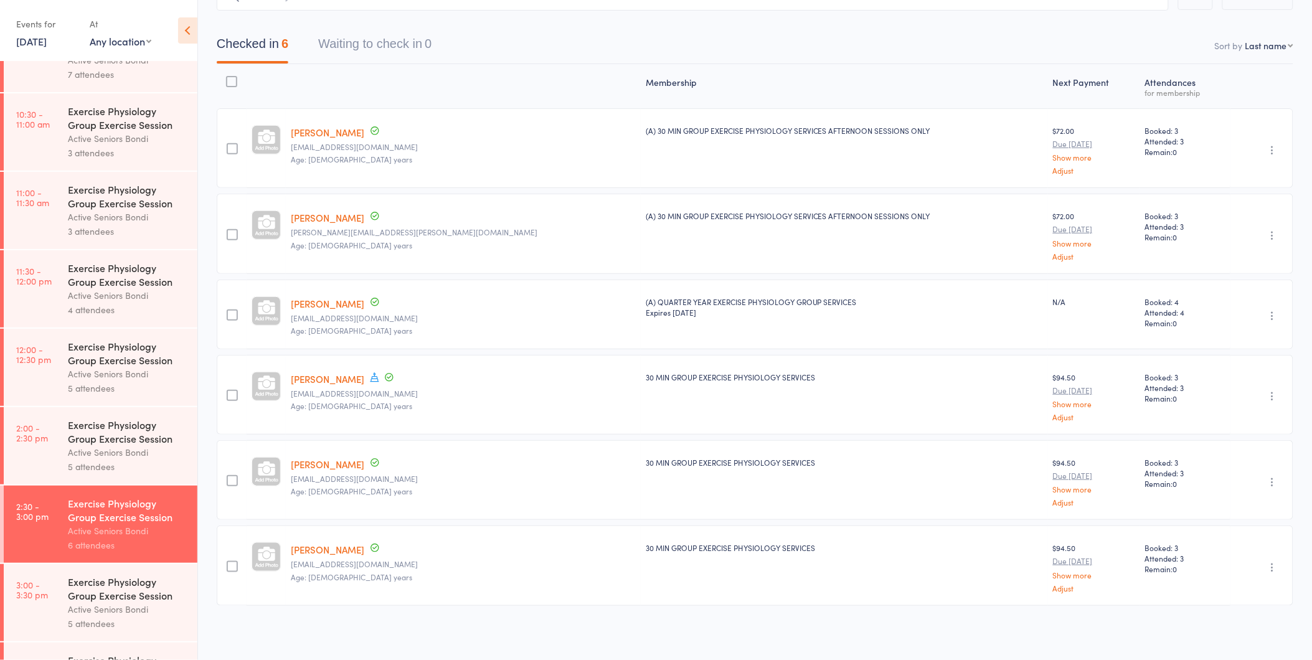
scroll to position [582, 0]
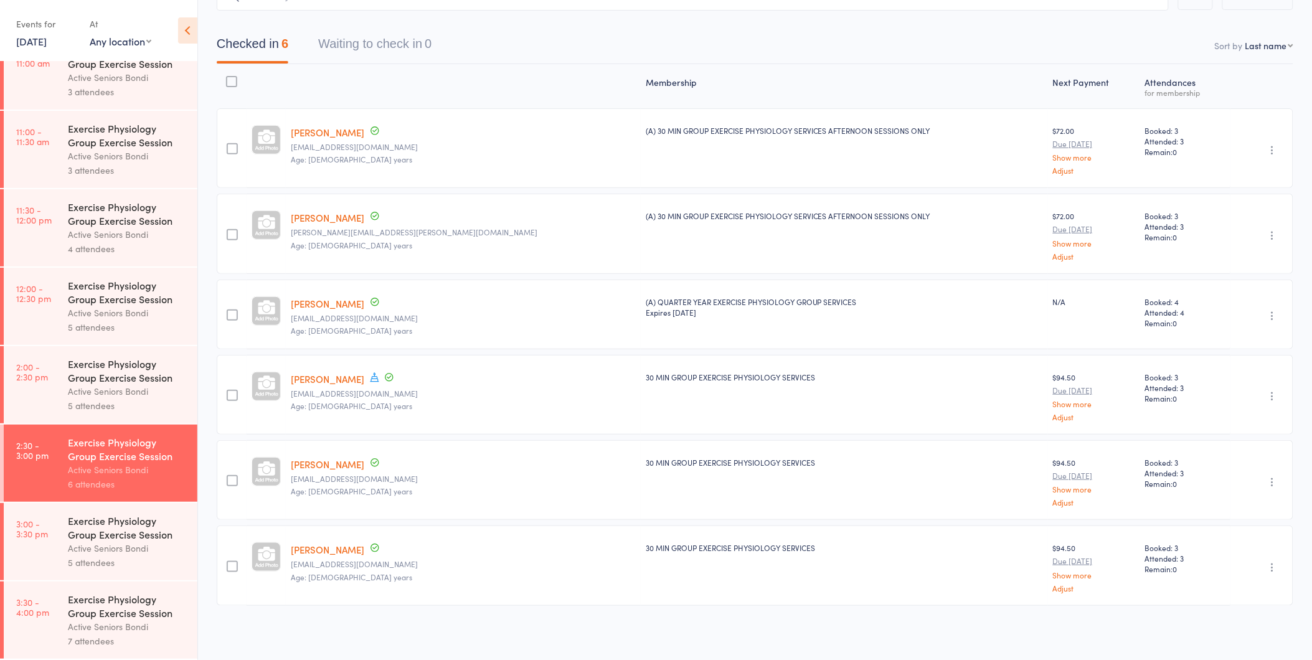
click at [77, 548] on div "Active Seniors Bondi" at bounding box center [127, 548] width 119 height 14
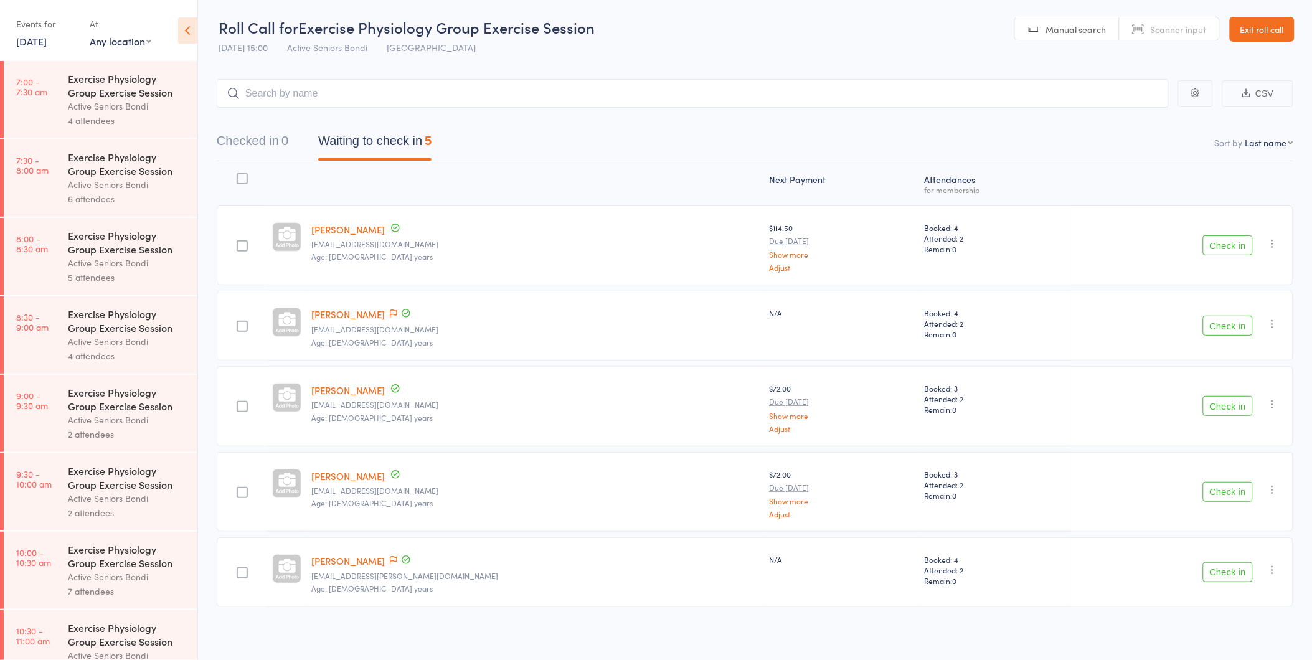
click at [1225, 322] on button "Check in" at bounding box center [1228, 326] width 50 height 20
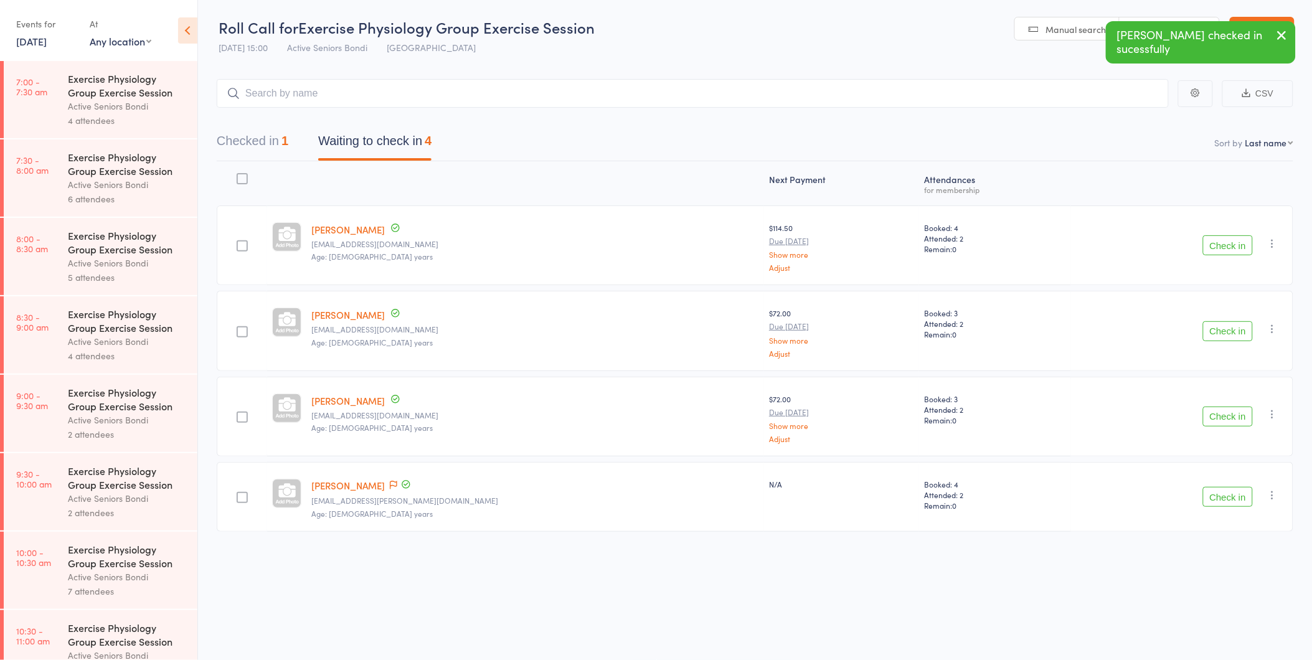
click at [262, 133] on button "Checked in 1" at bounding box center [253, 144] width 72 height 33
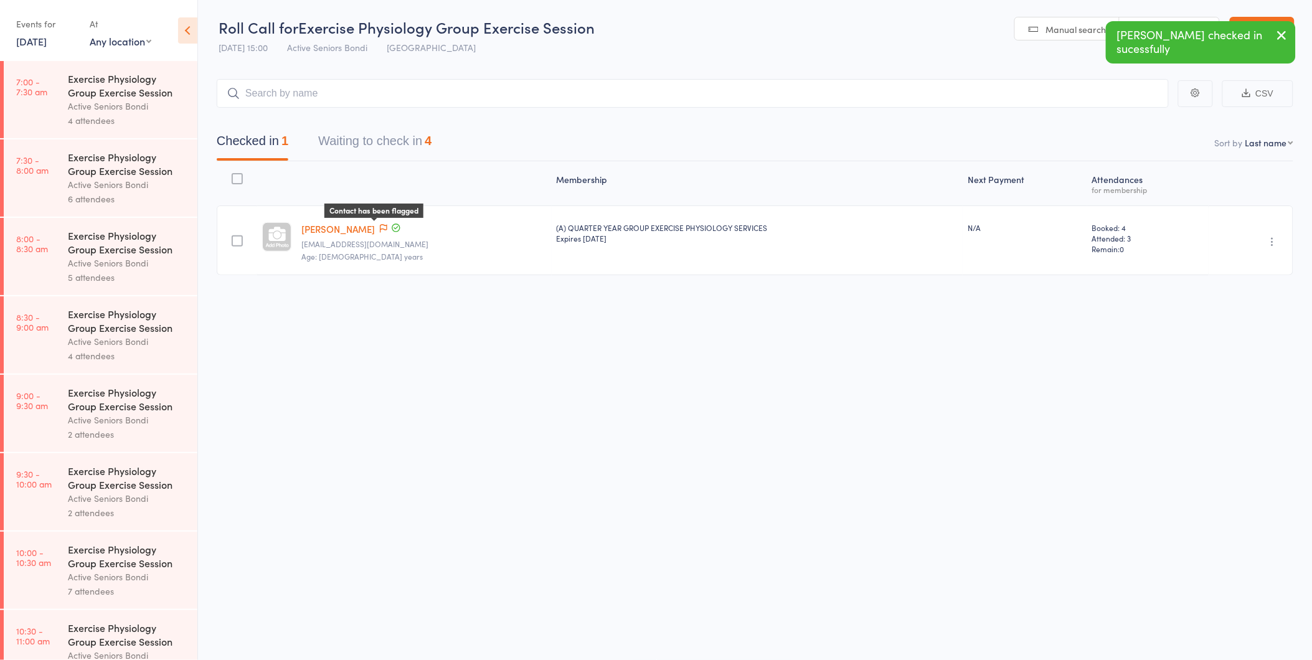
click at [380, 225] on icon at bounding box center [383, 228] width 7 height 9
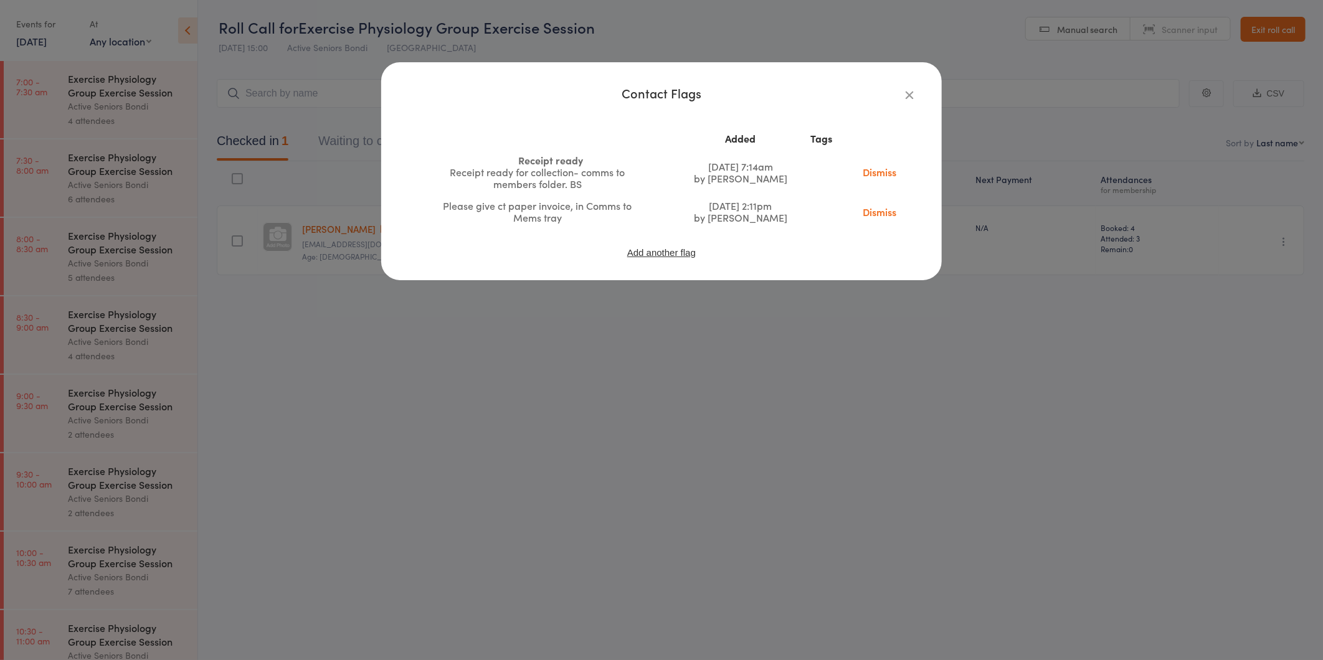
click at [905, 95] on icon "button" at bounding box center [909, 95] width 14 height 14
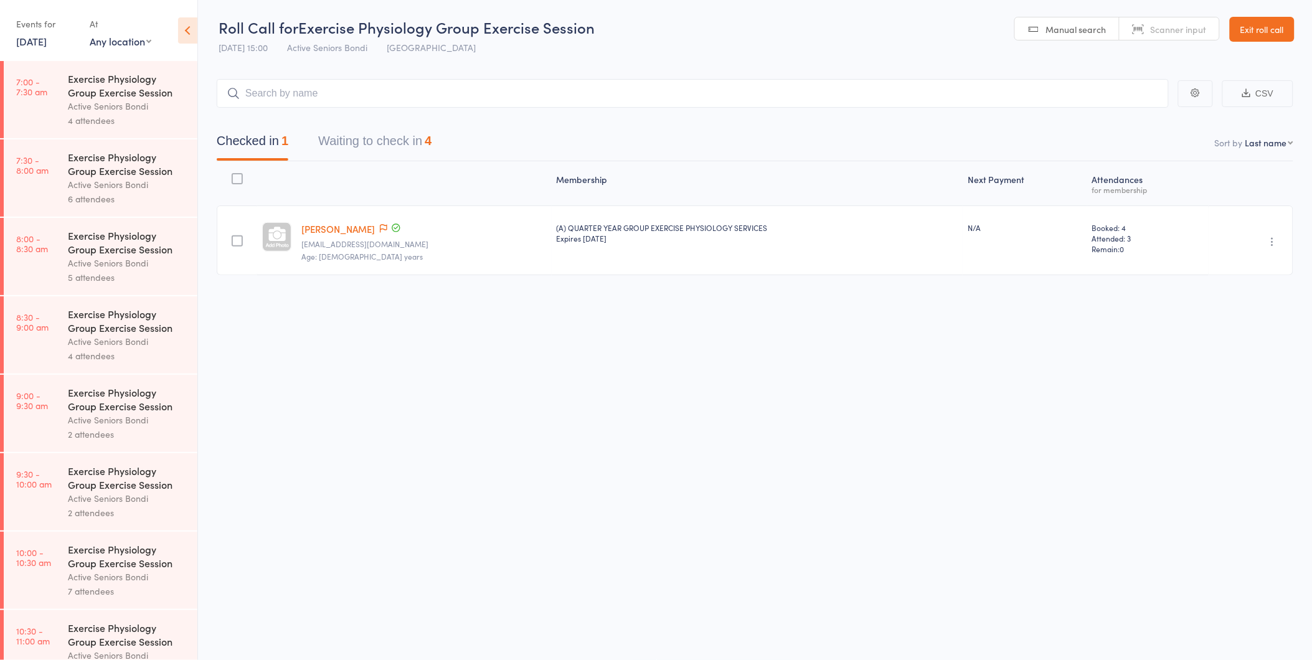
click at [350, 225] on link "[PERSON_NAME]" at bounding box center [337, 228] width 73 height 13
click at [1241, 17] on link "Exit roll call" at bounding box center [1262, 29] width 65 height 25
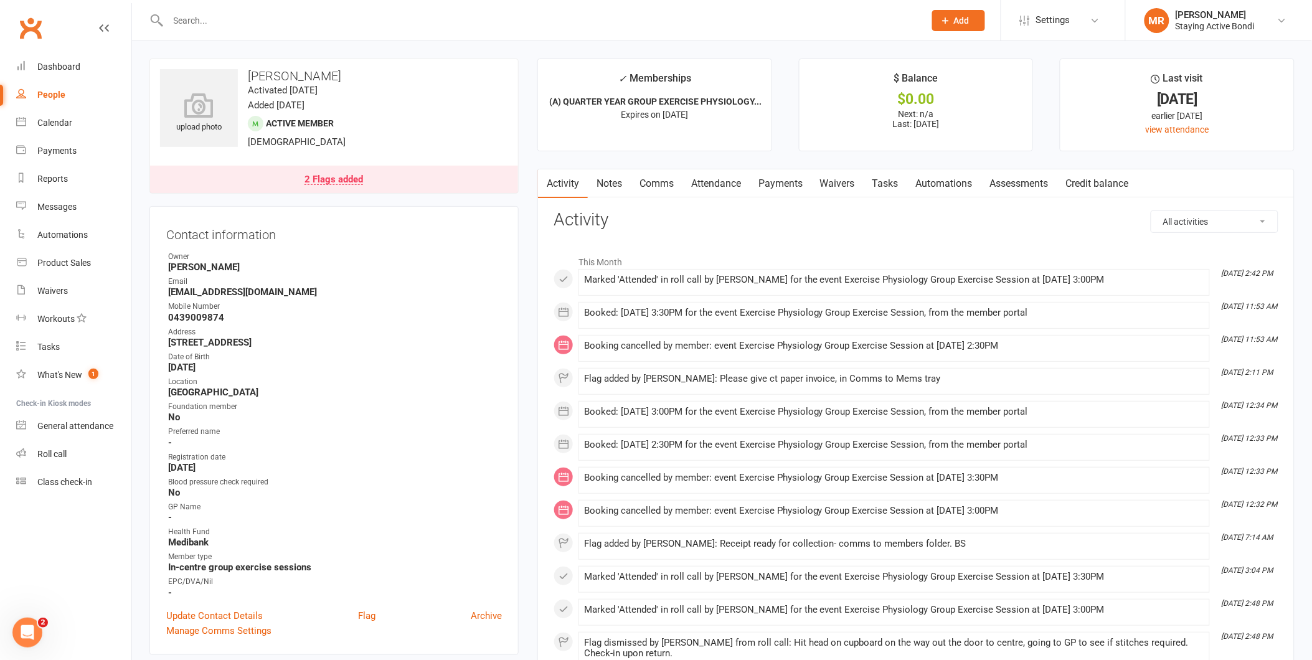
click at [777, 182] on link "Payments" at bounding box center [781, 183] width 62 height 29
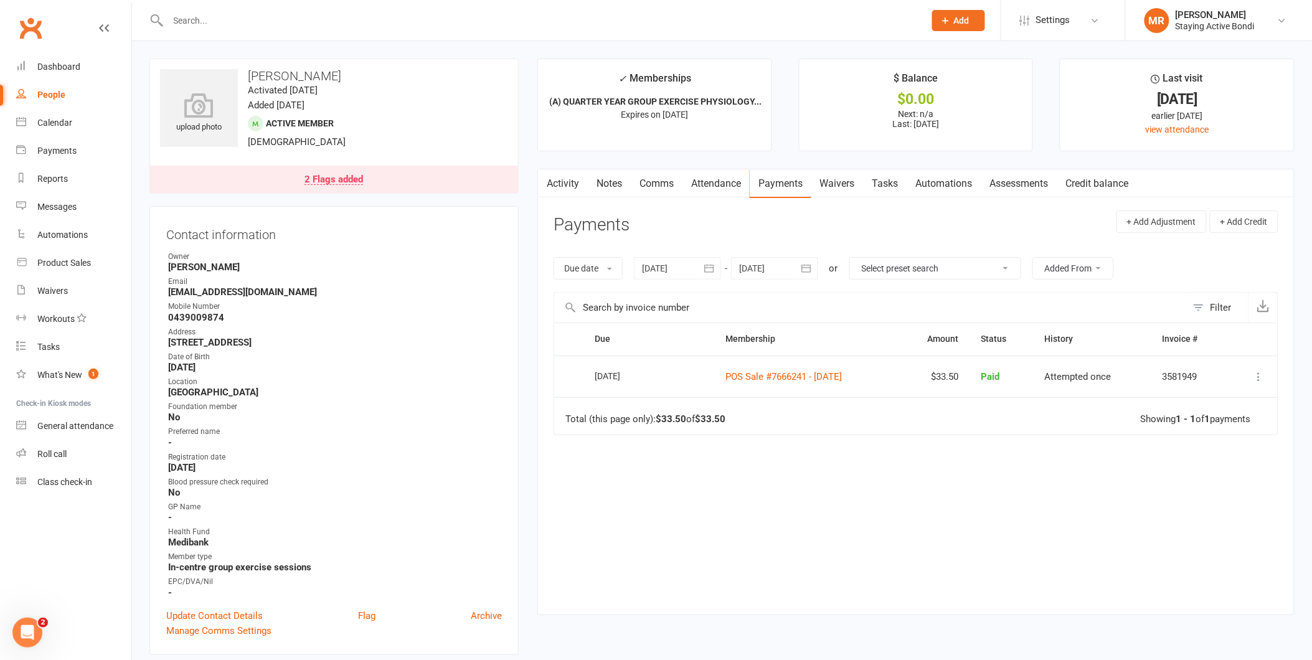
click at [577, 184] on link "Activity" at bounding box center [563, 183] width 50 height 29
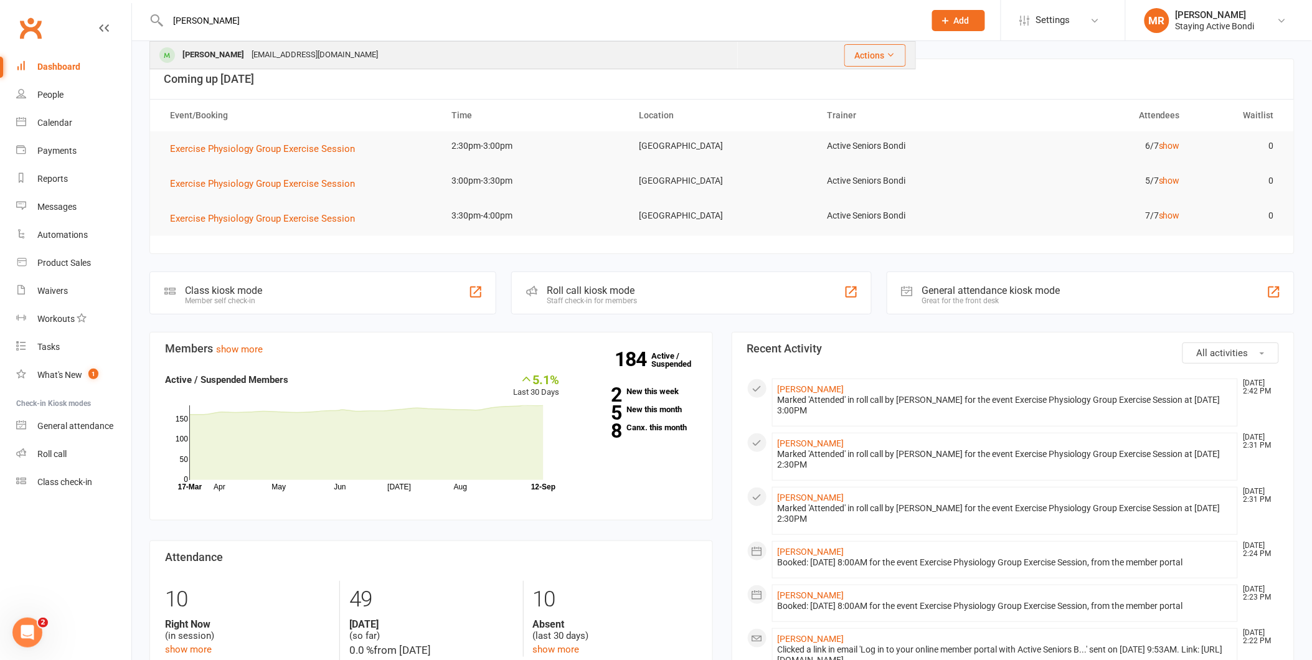
type input "[PERSON_NAME]"
click at [215, 59] on div "[PERSON_NAME]" at bounding box center [213, 55] width 69 height 18
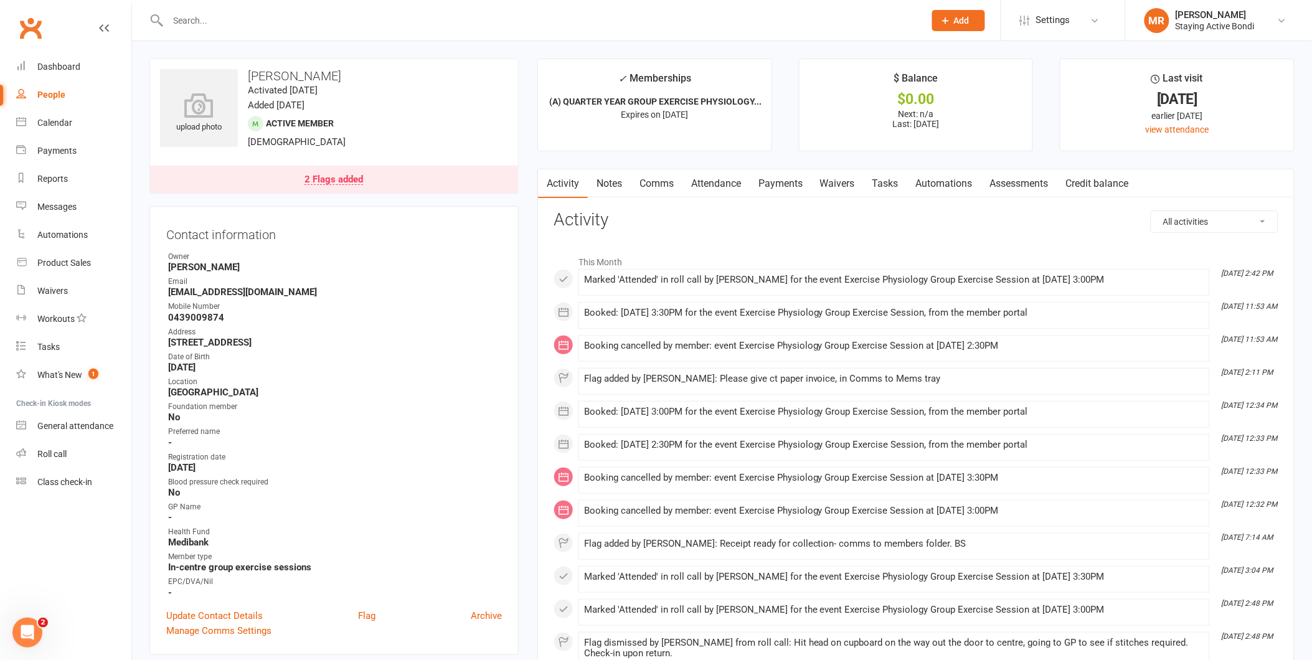
click at [722, 187] on link "Attendance" at bounding box center [716, 183] width 67 height 29
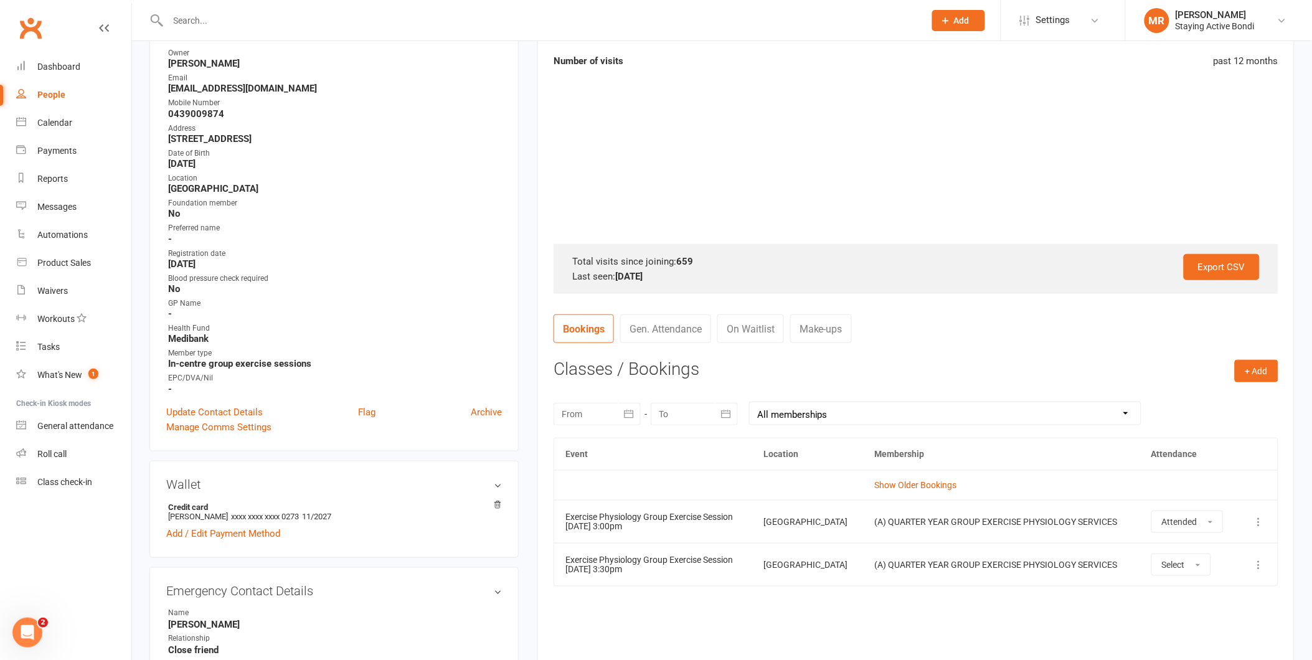
scroll to position [484, 0]
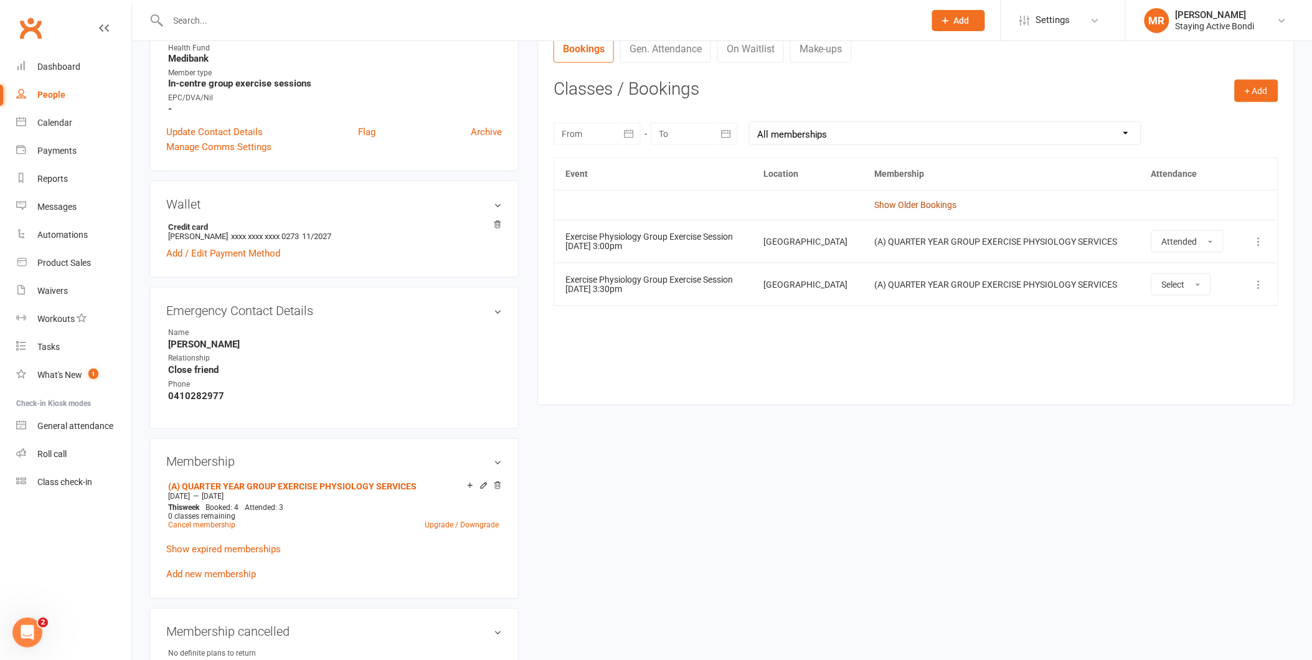
click at [885, 207] on link "Show Older Bookings" at bounding box center [916, 205] width 82 height 10
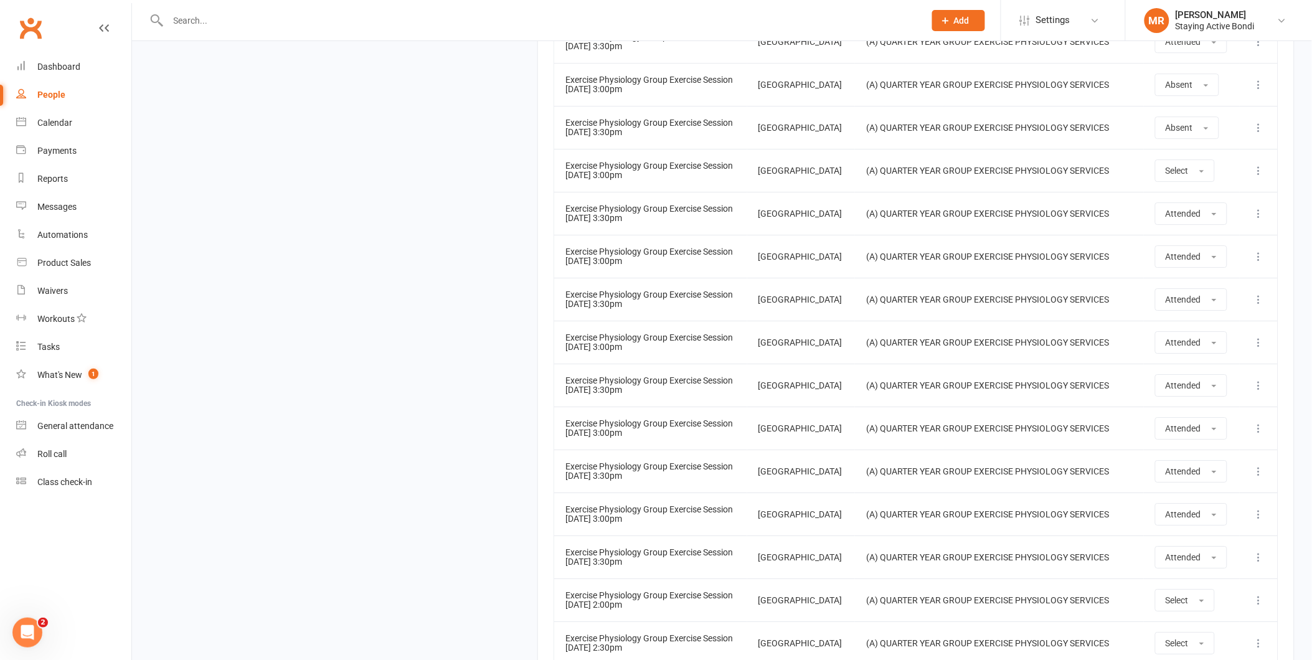
scroll to position [28296, 0]
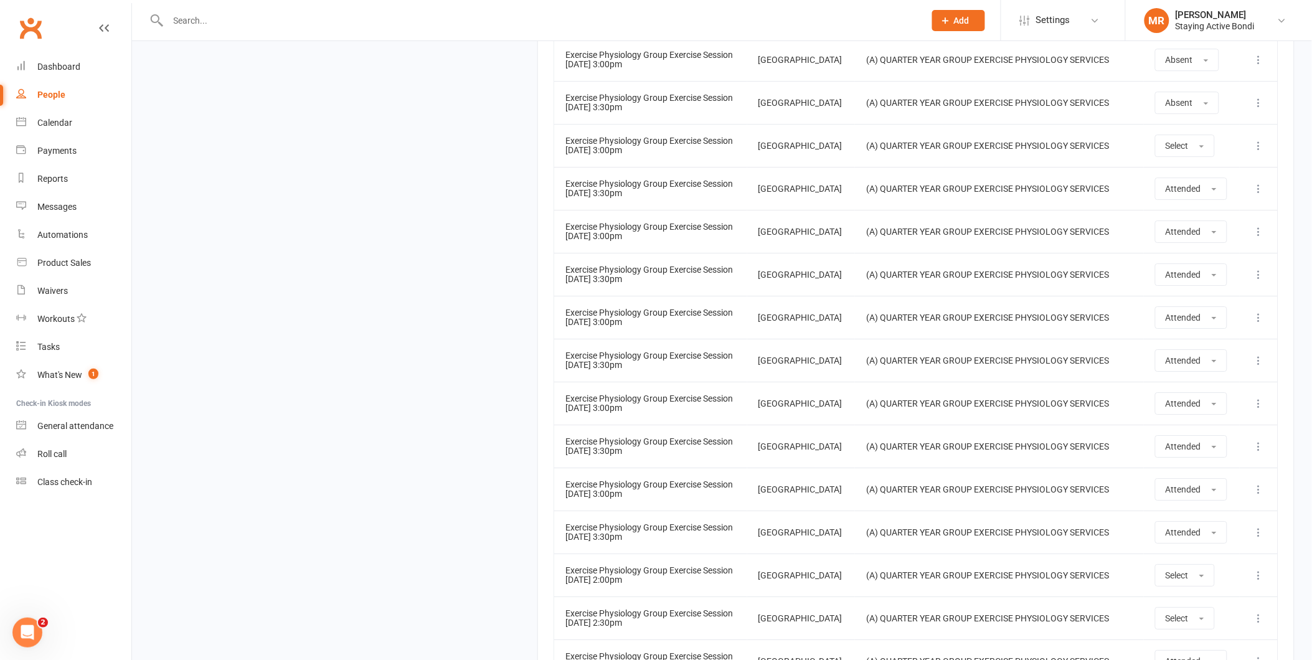
click at [343, 8] on div at bounding box center [532, 20] width 767 height 40
click at [344, 14] on input "text" at bounding box center [540, 20] width 752 height 17
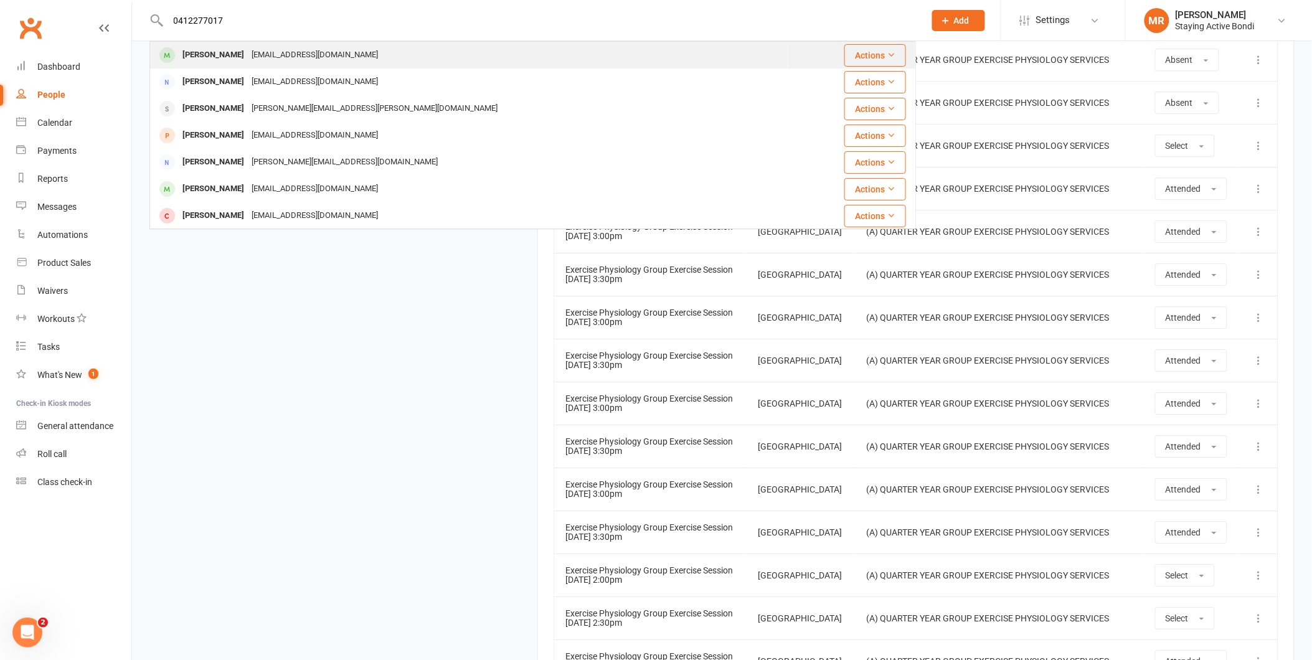
type input "0412277017"
click at [338, 52] on div "[PERSON_NAME] [EMAIL_ADDRESS][DOMAIN_NAME]" at bounding box center [469, 55] width 636 height 26
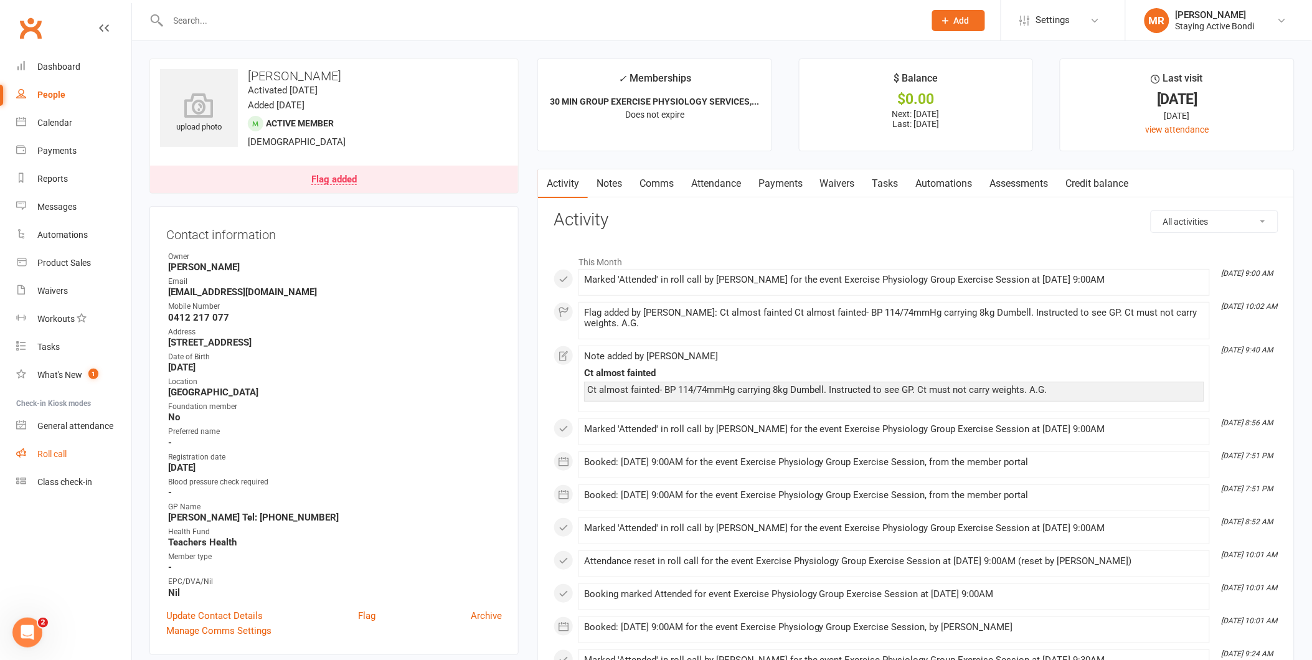
click at [42, 443] on link "Roll call" at bounding box center [73, 454] width 115 height 28
